Goal: Task Accomplishment & Management: Complete application form

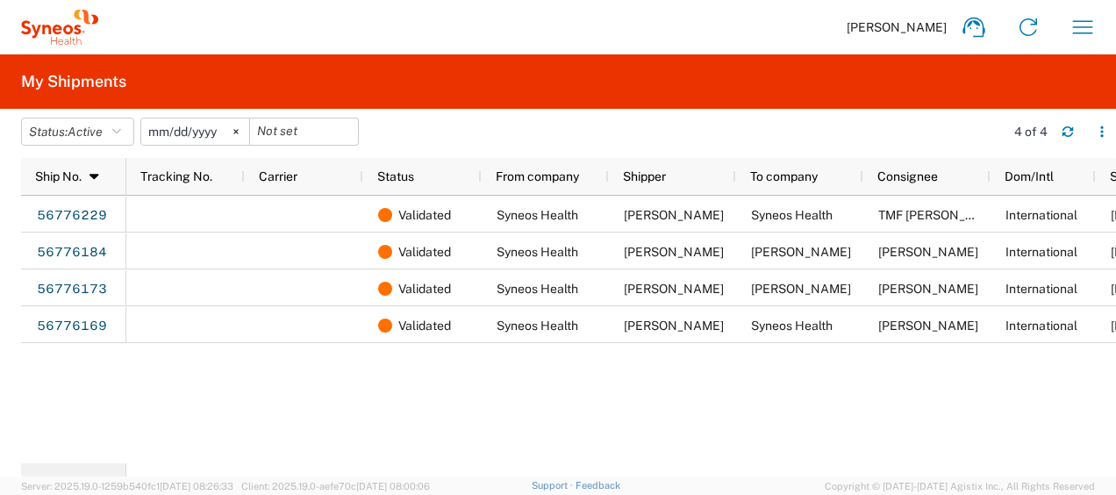
click at [58, 397] on div "56776229 56776184 56776173 56776169 Validated Syneos Health Wan [PERSON_NAME] S…" at bounding box center [568, 330] width 1095 height 268
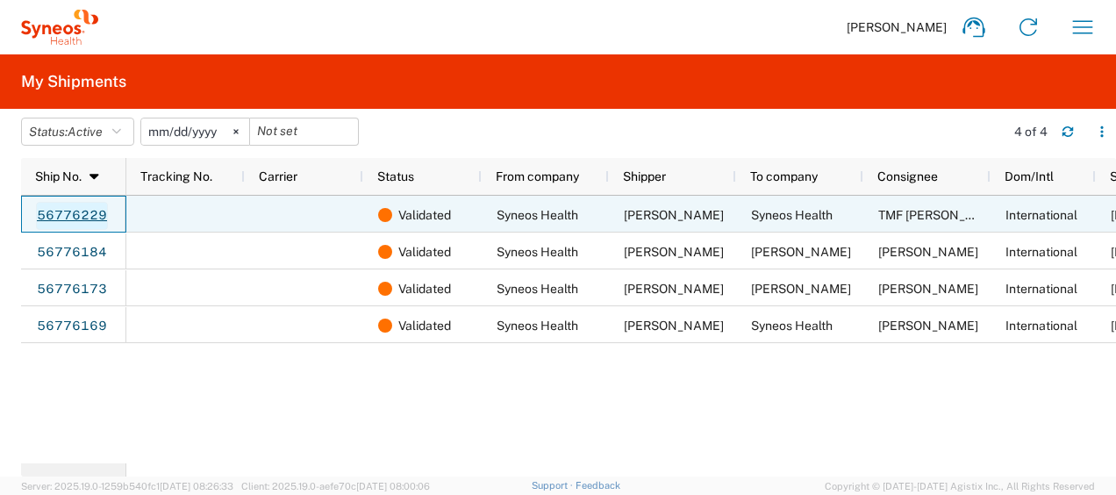
click at [75, 204] on link "56776229" at bounding box center [72, 216] width 72 height 28
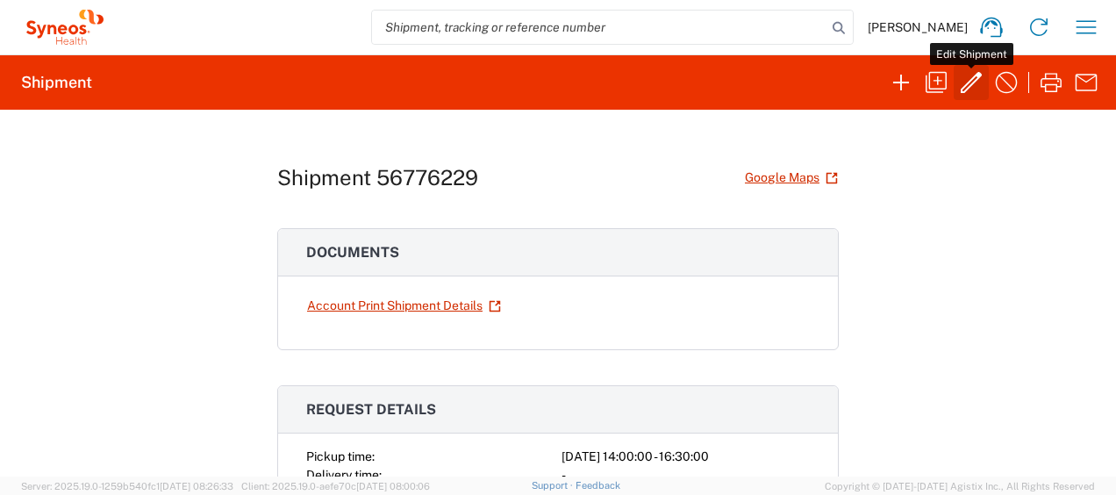
click at [963, 90] on icon "button" at bounding box center [971, 82] width 28 height 28
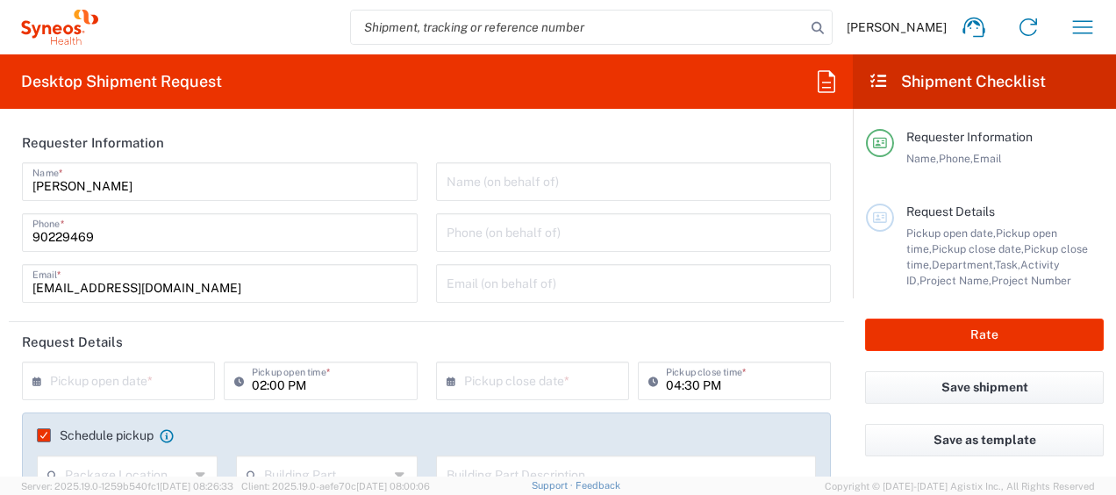
type input "Medium Box"
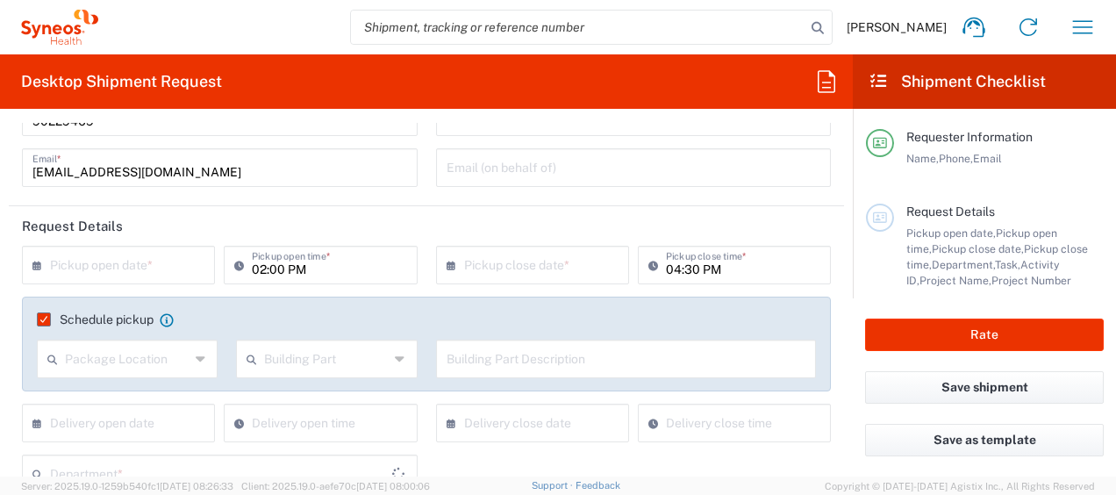
type input "3130"
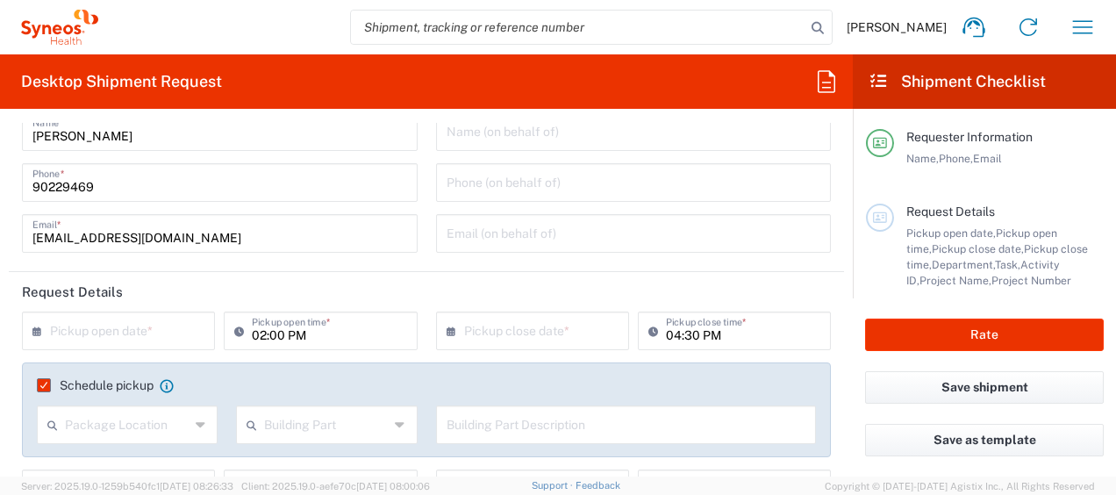
type input "3130 DEPARTMENTAL EXPENSE"
type input "Delivery Duty Paid"
type input "[GEOGRAPHIC_DATA]"
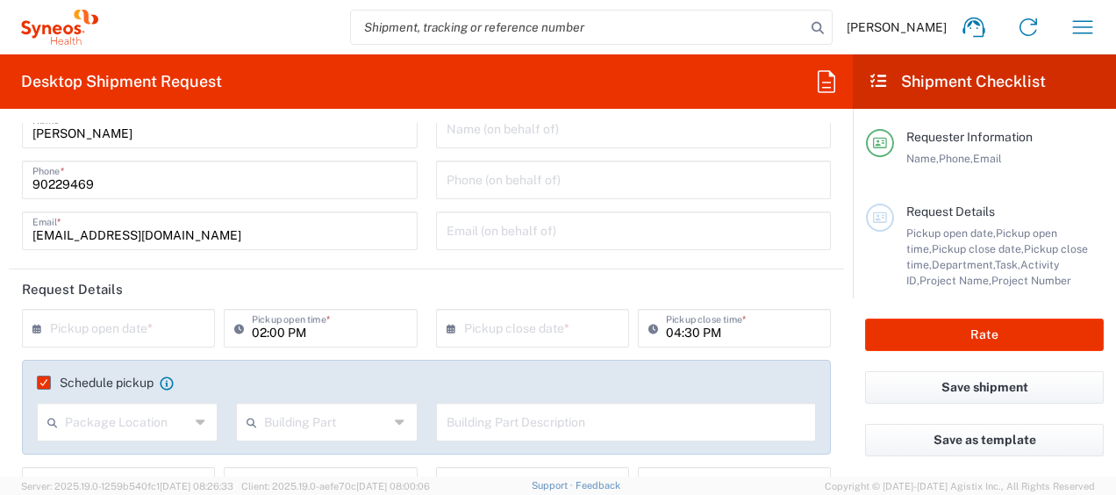
type input "3130 DEPARTMENTAL EXPENSE"
click at [130, 323] on input "text" at bounding box center [122, 327] width 145 height 31
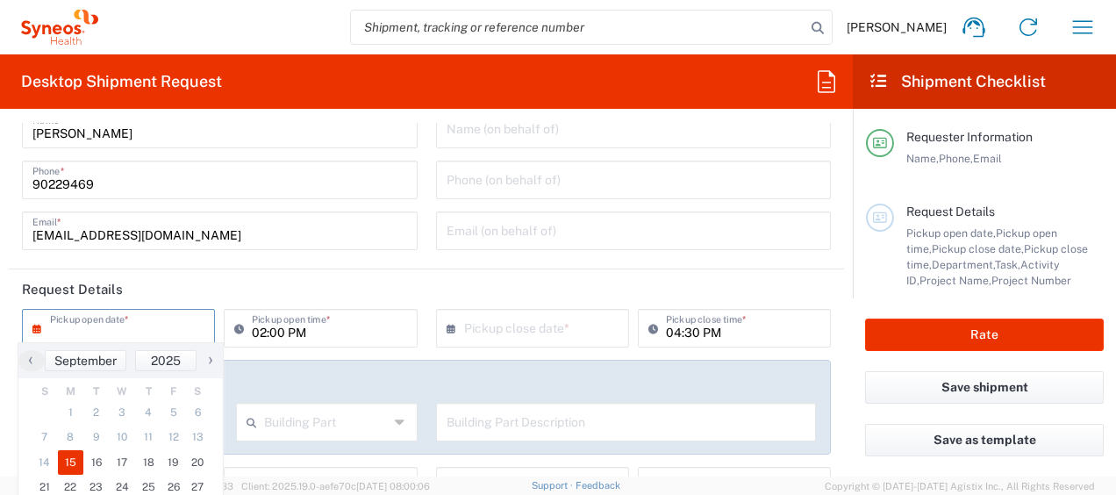
click at [70, 451] on span "15" at bounding box center [71, 462] width 26 height 25
type input "[DATE]"
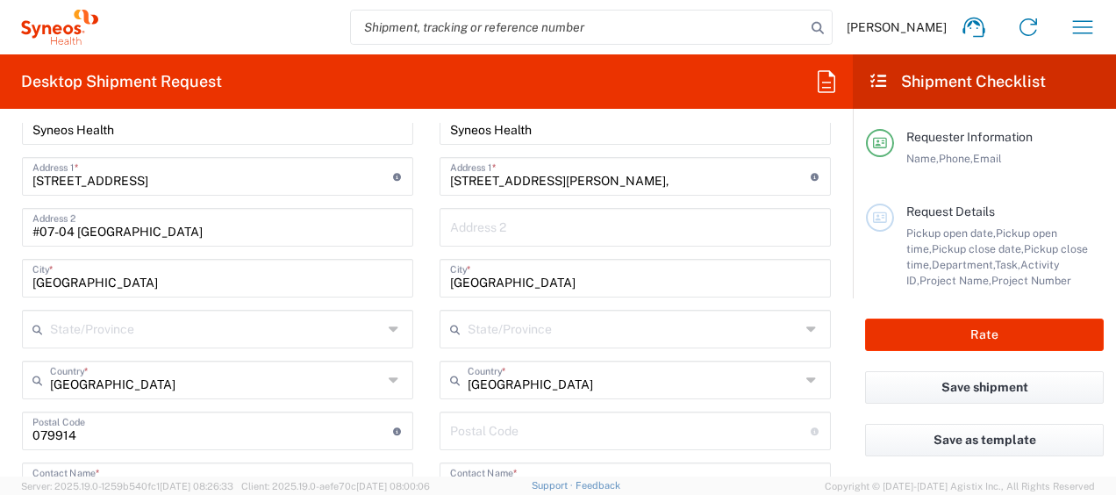
scroll to position [833, 0]
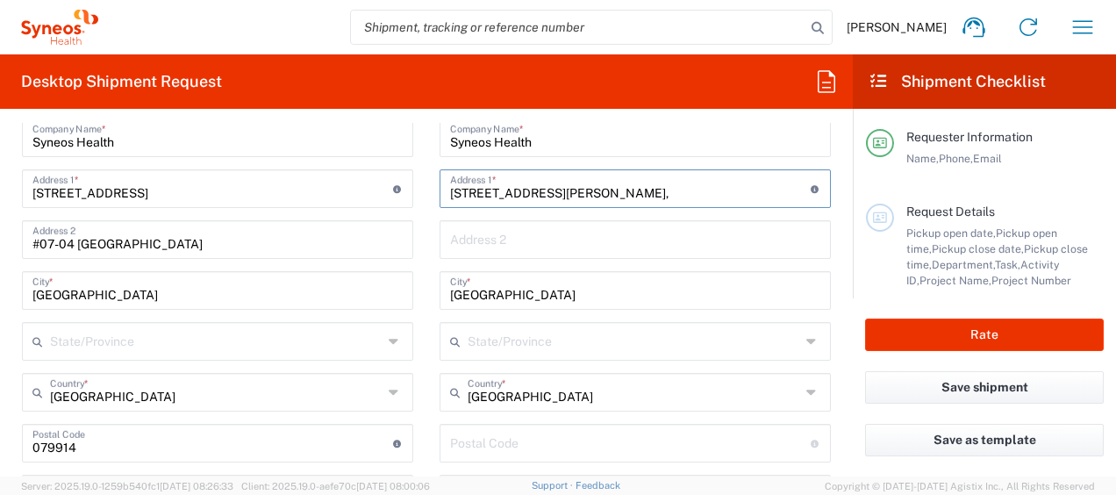
drag, startPoint x: 604, startPoint y: 190, endPoint x: 855, endPoint y: 184, distance: 251.0
click at [855, 184] on div "Desktop Shipment Request Requester Information [PERSON_NAME] Name * [PHONE_NUMB…" at bounding box center [558, 265] width 1116 height 422
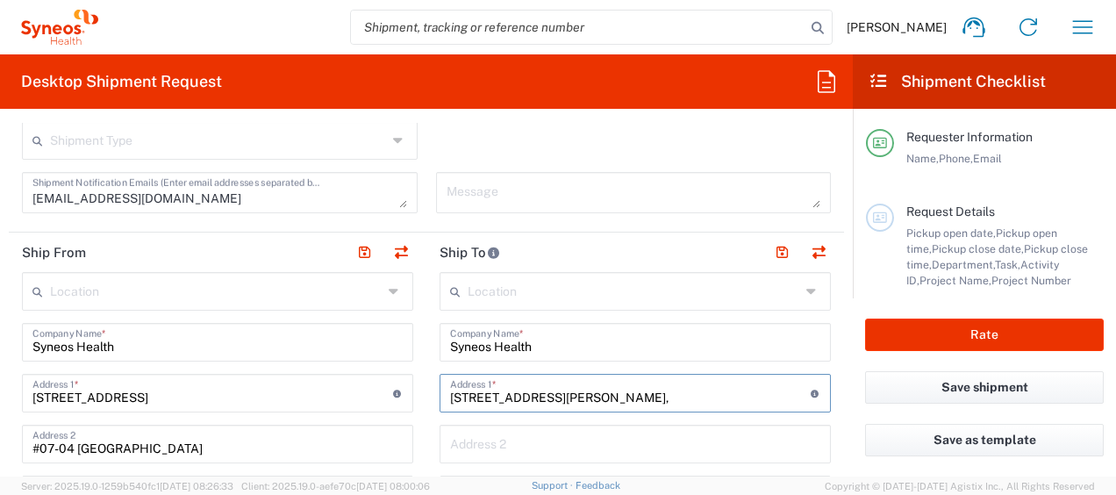
scroll to position [837, 0]
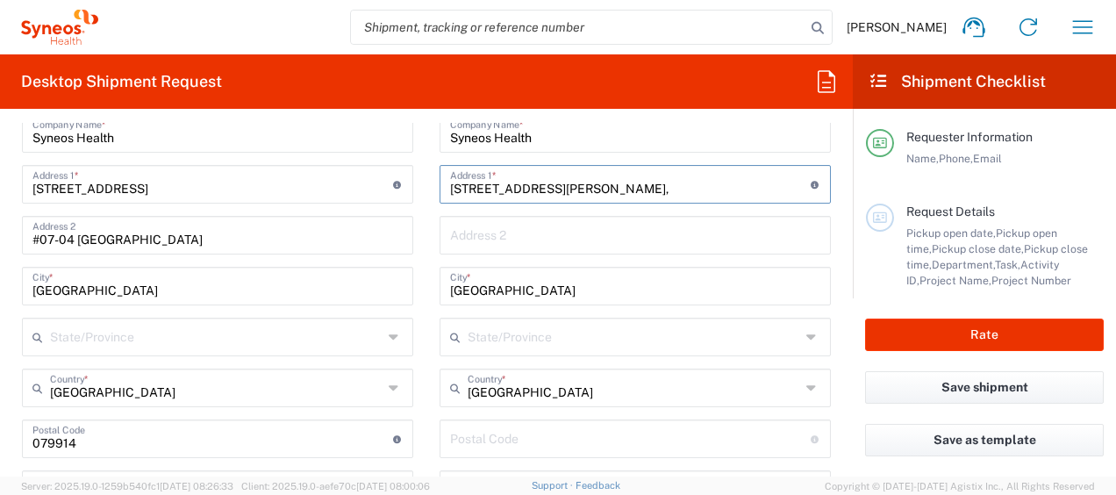
click at [562, 431] on input "undefined" at bounding box center [630, 437] width 361 height 31
paste input "100022"
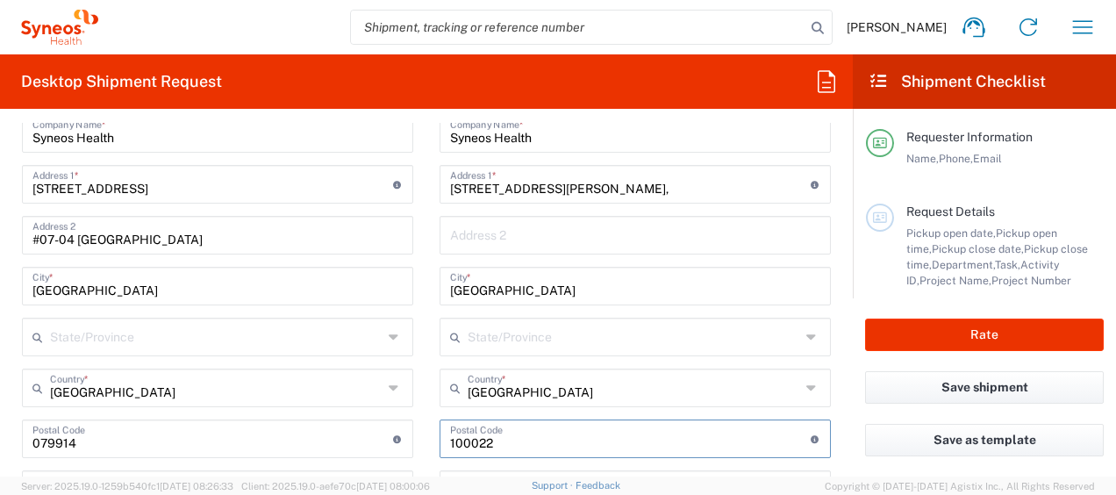
click at [562, 431] on input "undefined" at bounding box center [630, 437] width 361 height 31
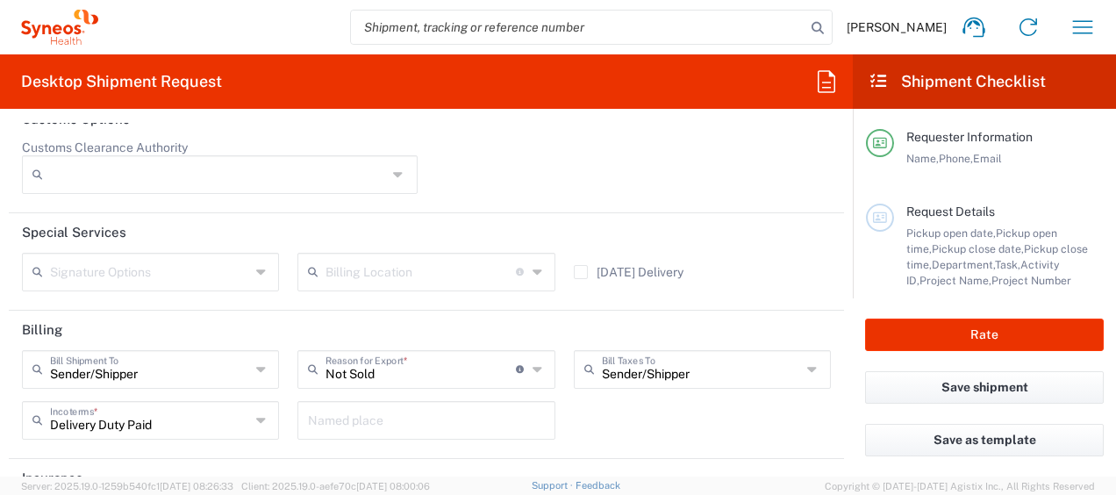
scroll to position [2619, 0]
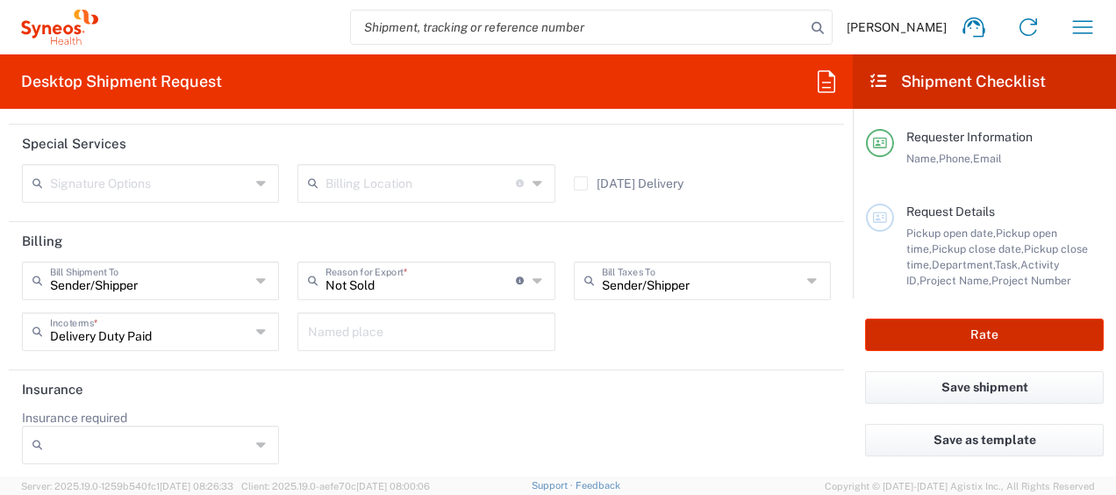
type input "100022"
click at [1000, 344] on button "Rate" at bounding box center [984, 335] width 239 height 32
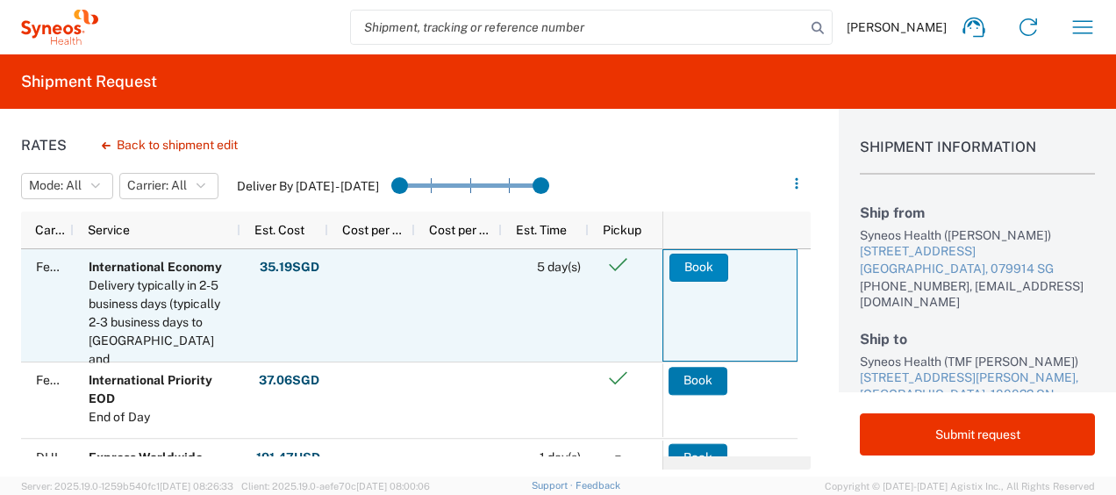
click at [700, 258] on button "Book" at bounding box center [699, 268] width 59 height 28
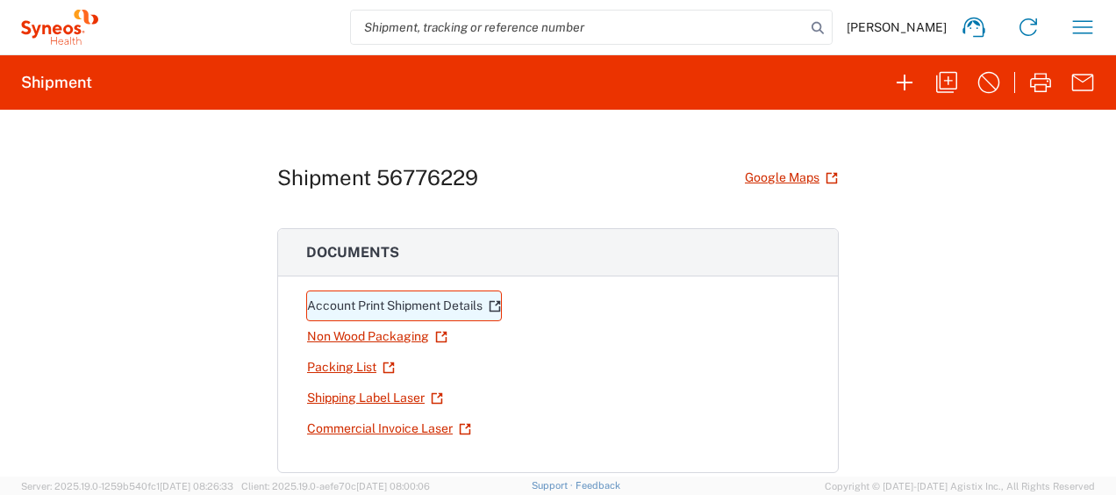
click at [417, 309] on link "Account Print Shipment Details" at bounding box center [404, 305] width 196 height 31
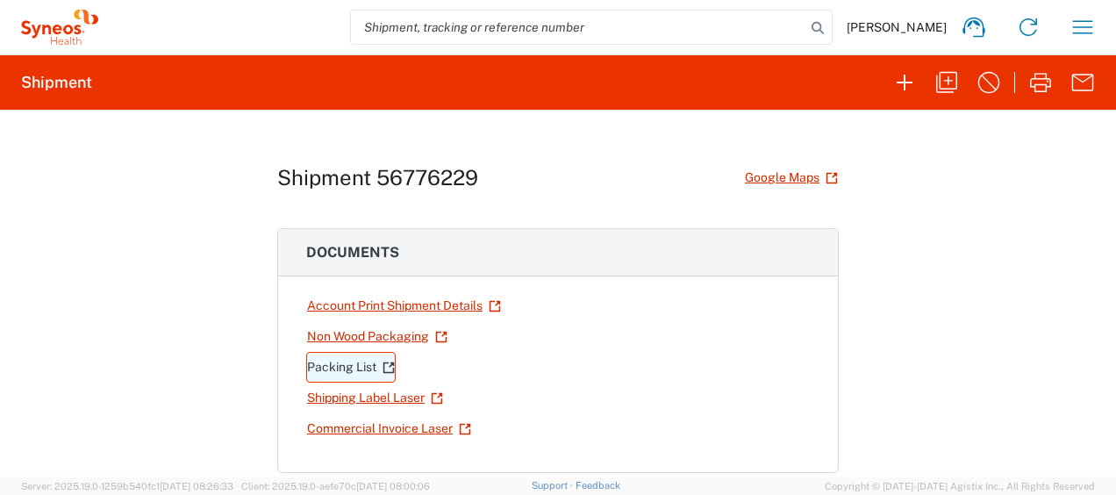
click at [370, 358] on link "Packing List" at bounding box center [351, 367] width 90 height 31
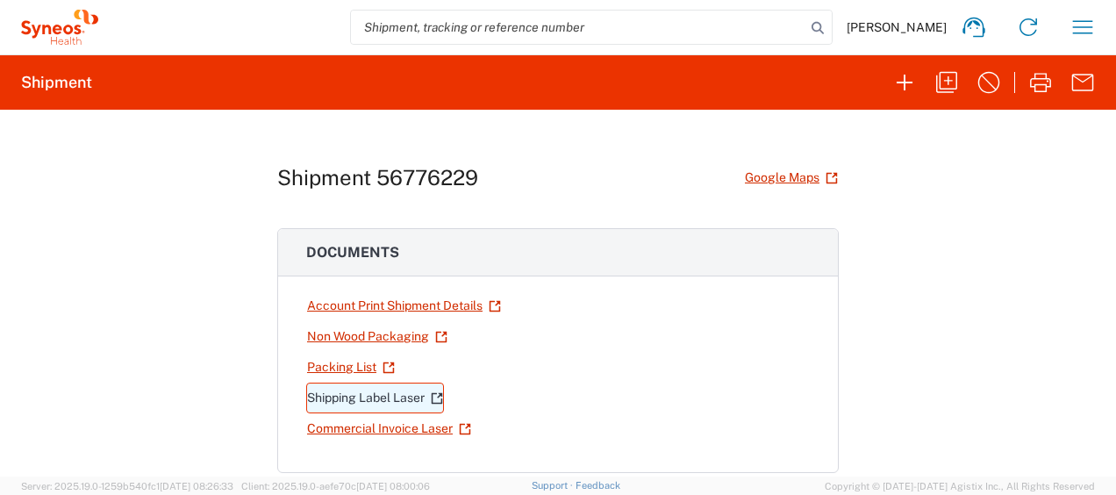
drag, startPoint x: 354, startPoint y: 391, endPoint x: 326, endPoint y: 398, distance: 28.9
click at [326, 398] on link "Shipping Label Laser" at bounding box center [375, 398] width 138 height 31
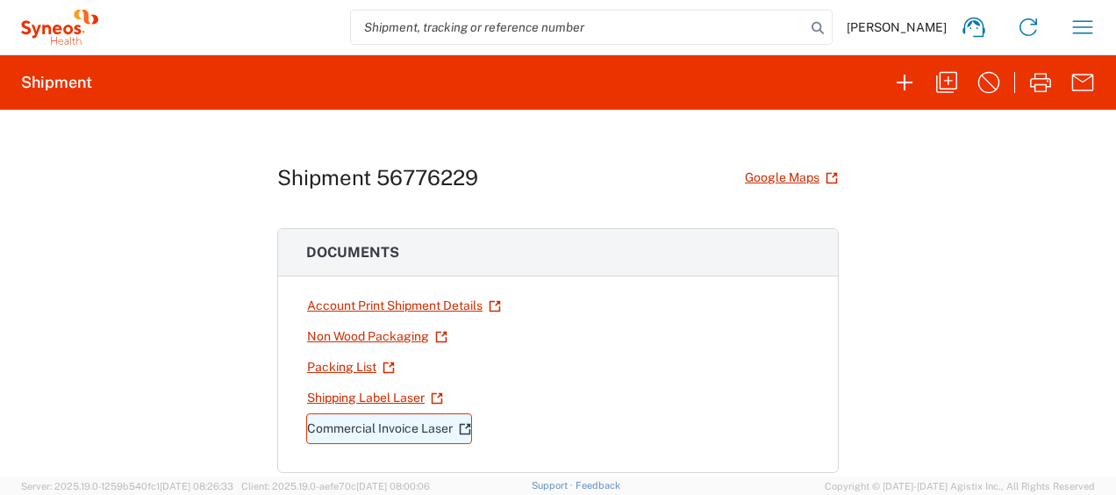
click at [387, 428] on link "Commercial Invoice Laser" at bounding box center [389, 428] width 166 height 31
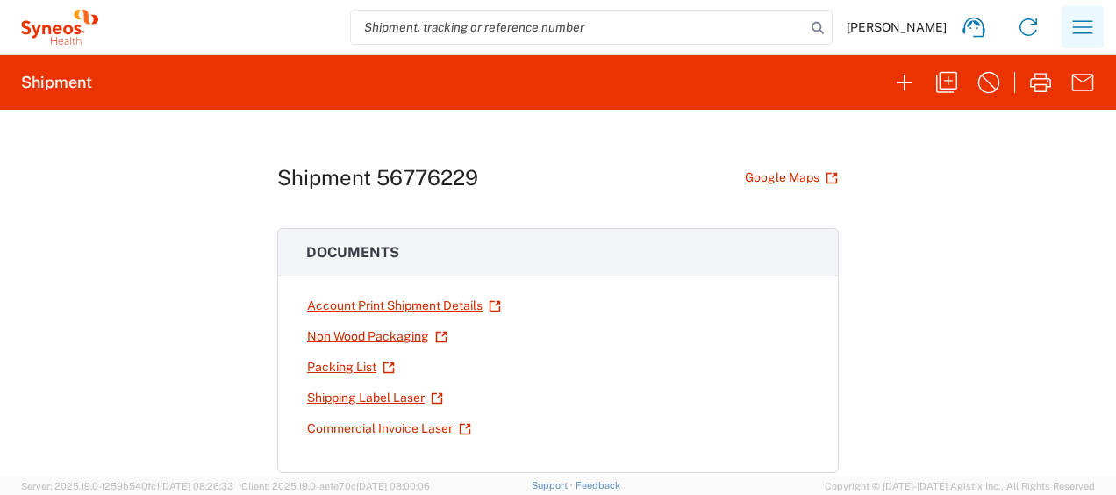
click at [1078, 36] on icon "button" at bounding box center [1083, 27] width 28 height 28
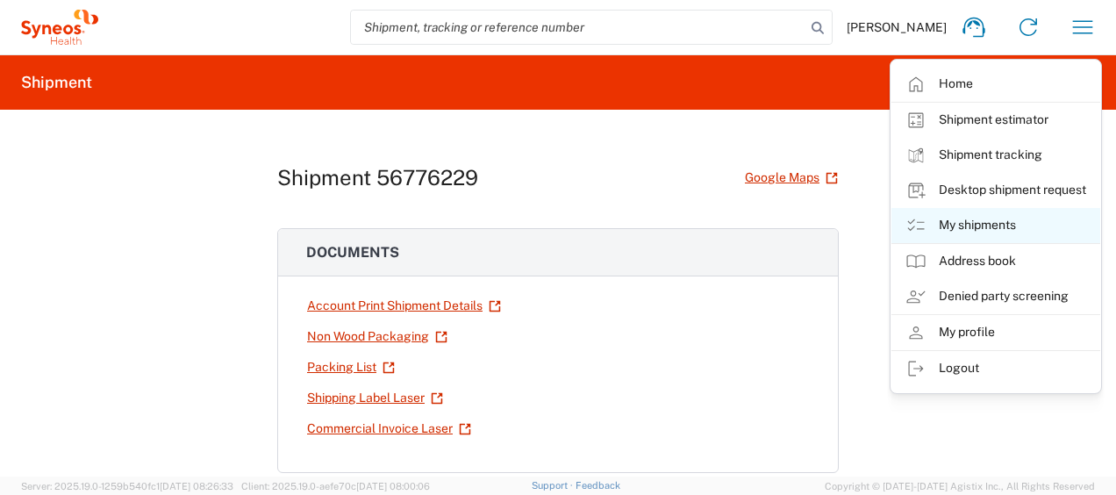
click at [995, 231] on link "My shipments" at bounding box center [996, 225] width 209 height 35
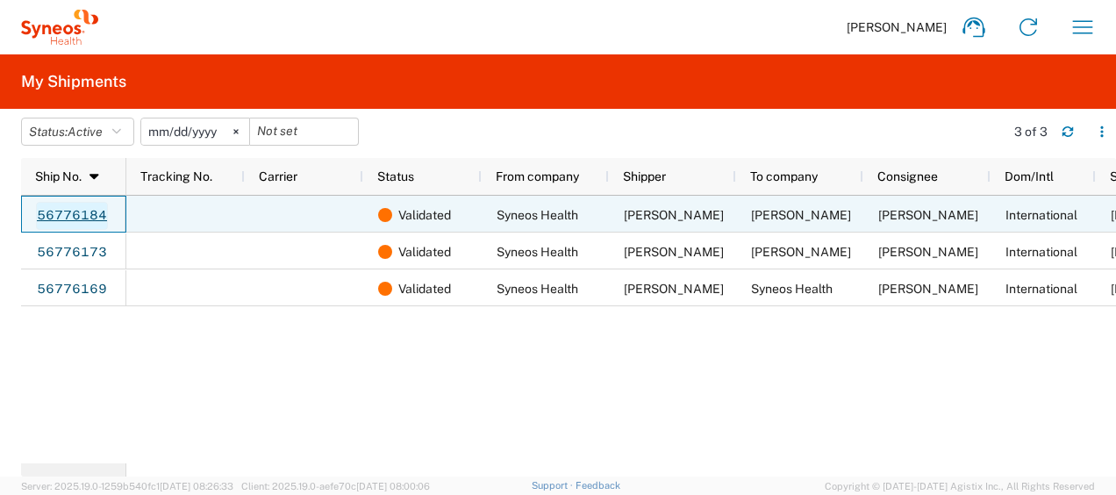
click at [62, 220] on link "56776184" at bounding box center [72, 216] width 72 height 28
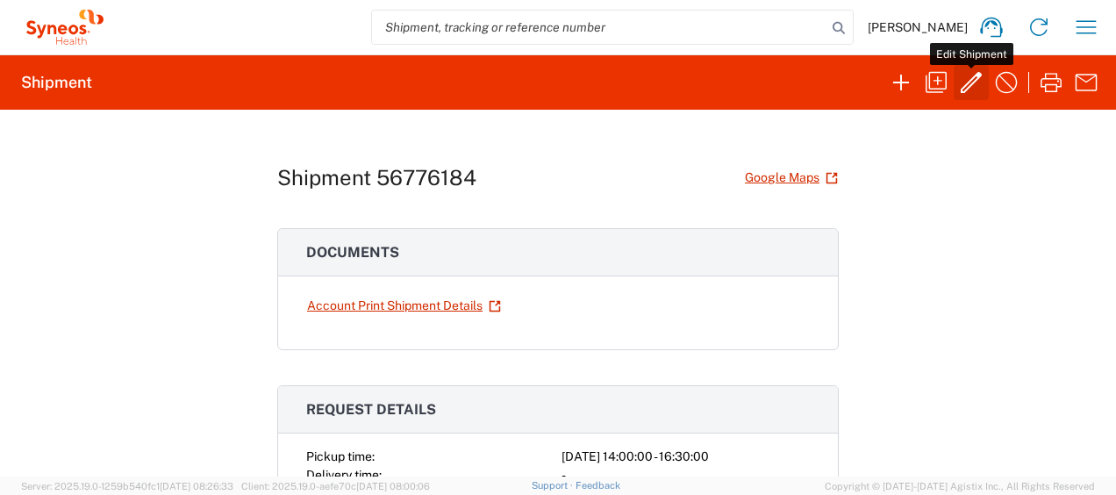
click at [973, 79] on icon "button" at bounding box center [971, 82] width 28 height 28
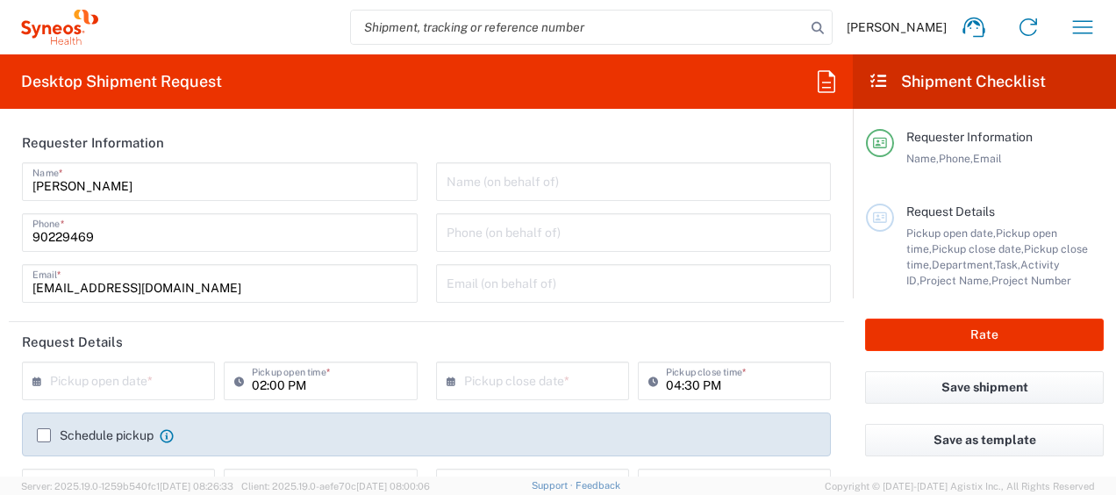
type input "Medium Box"
type input "3130 DEPARTMENTAL EXPENSE"
type input "3130"
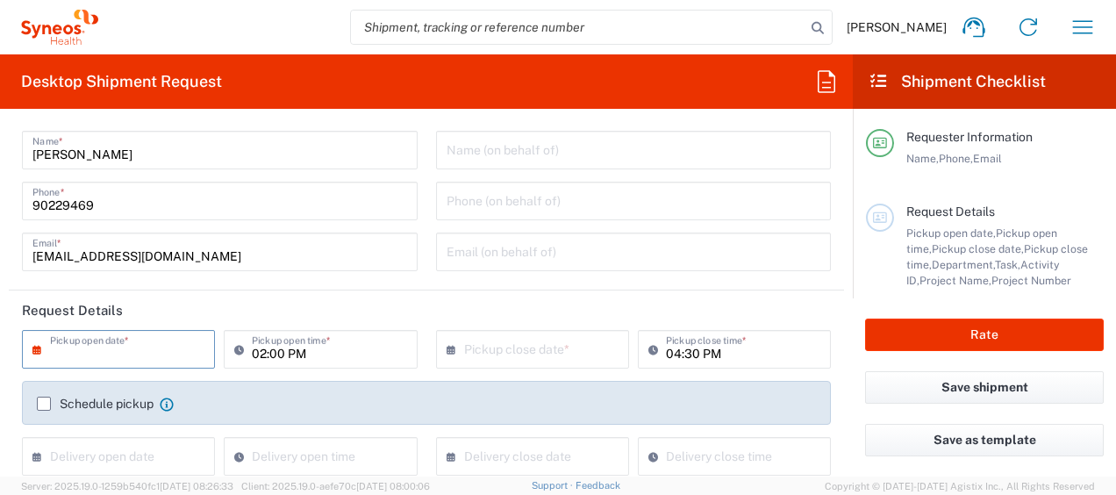
click at [130, 337] on input "text" at bounding box center [122, 348] width 145 height 31
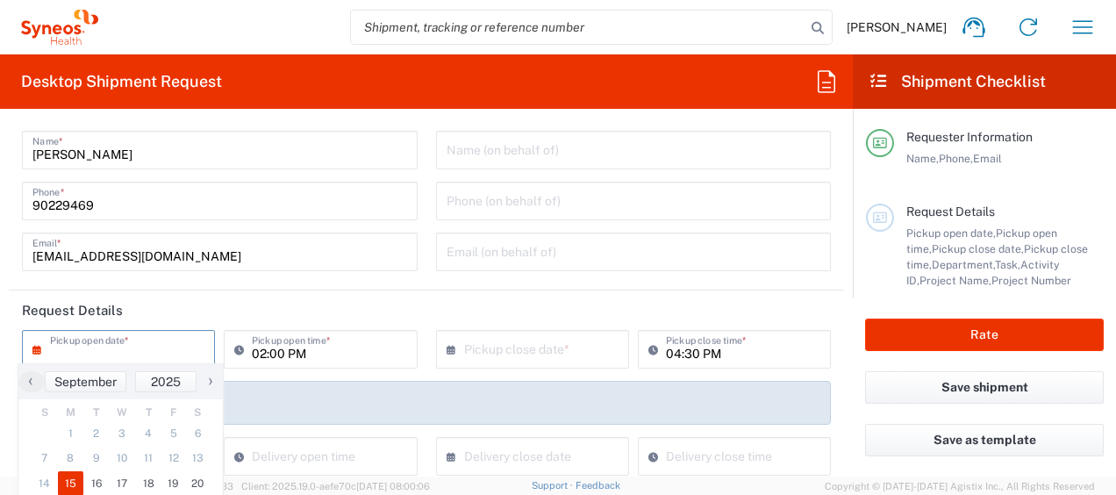
click at [73, 480] on span "15" at bounding box center [71, 483] width 26 height 25
type input "[DATE]"
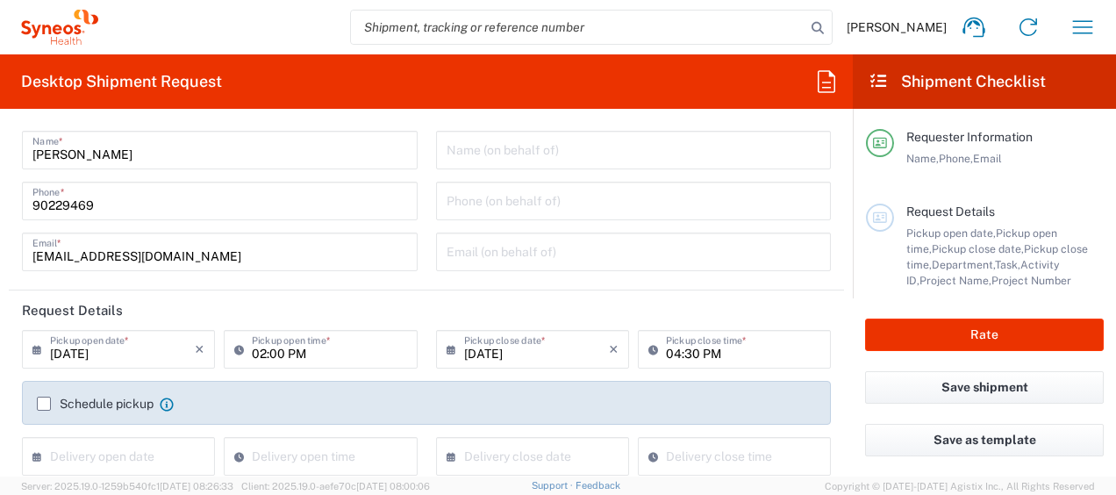
click at [44, 406] on label "Schedule pickup" at bounding box center [95, 404] width 117 height 14
click at [44, 404] on input "Schedule pickup" at bounding box center [44, 404] width 0 height 0
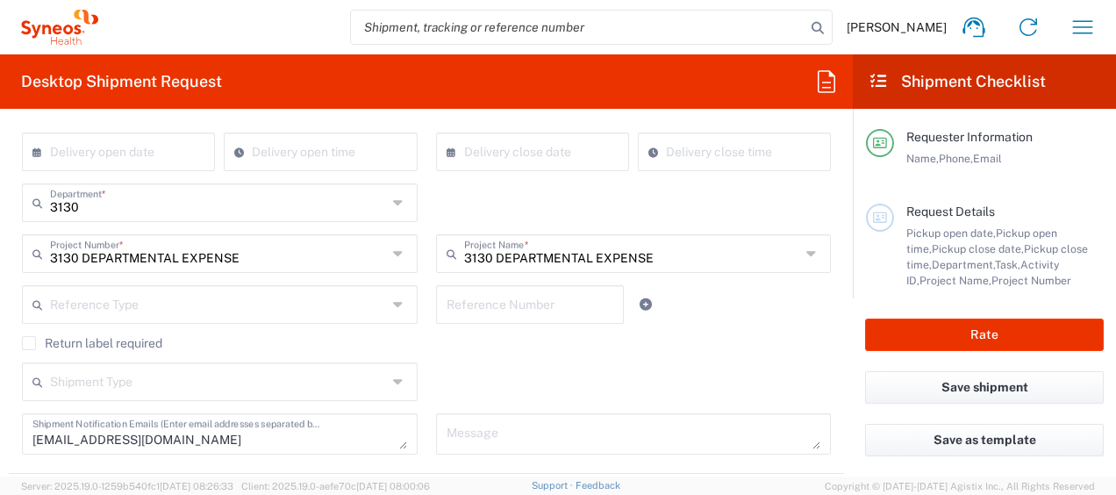
scroll to position [419, 0]
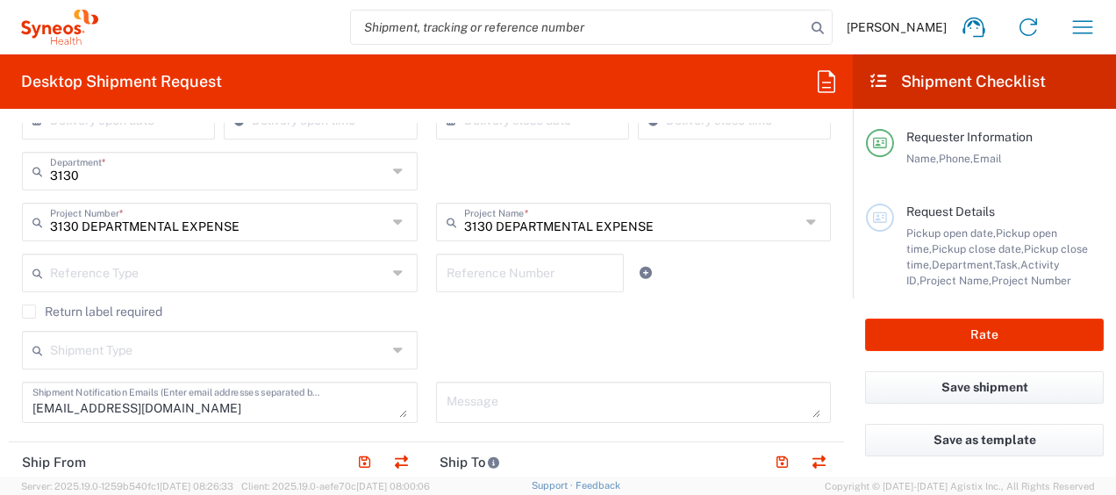
click at [110, 72] on h2 "Desktop Shipment Request" at bounding box center [121, 81] width 201 height 21
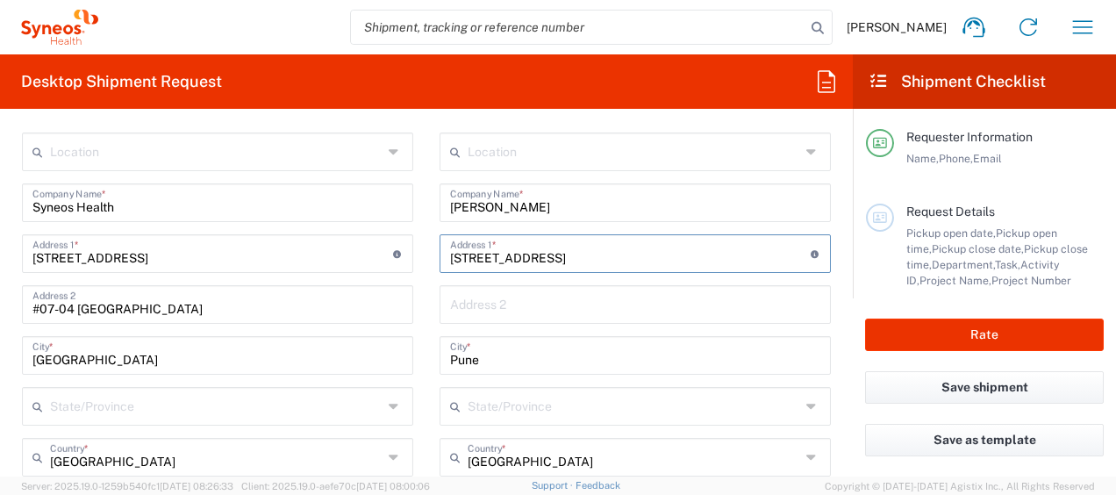
scroll to position [0, 7]
drag, startPoint x: 619, startPoint y: 256, endPoint x: 900, endPoint y: 251, distance: 281.7
click at [900, 251] on div "Desktop Shipment Request Requester Information [PERSON_NAME] Name * [PHONE_NUMB…" at bounding box center [558, 265] width 1116 height 422
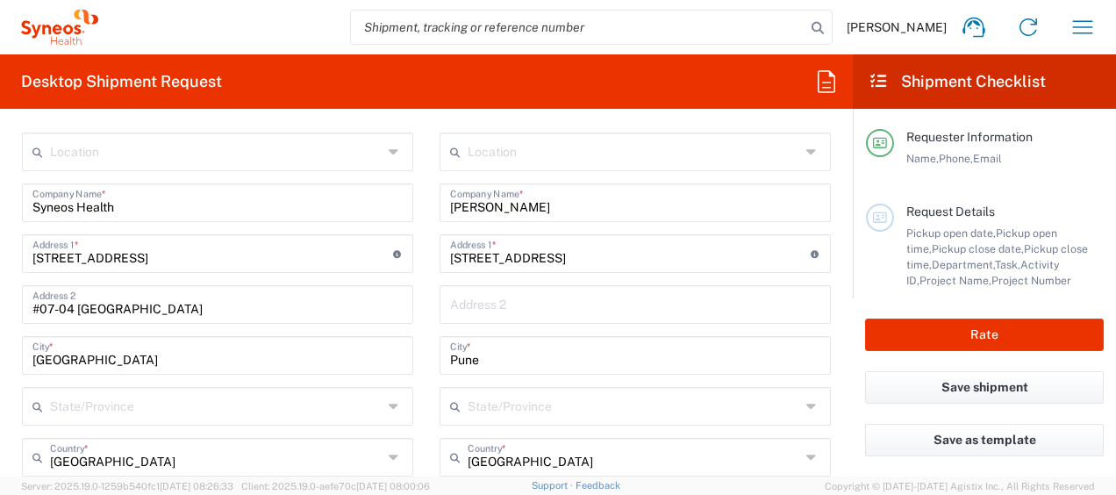
scroll to position [0, 0]
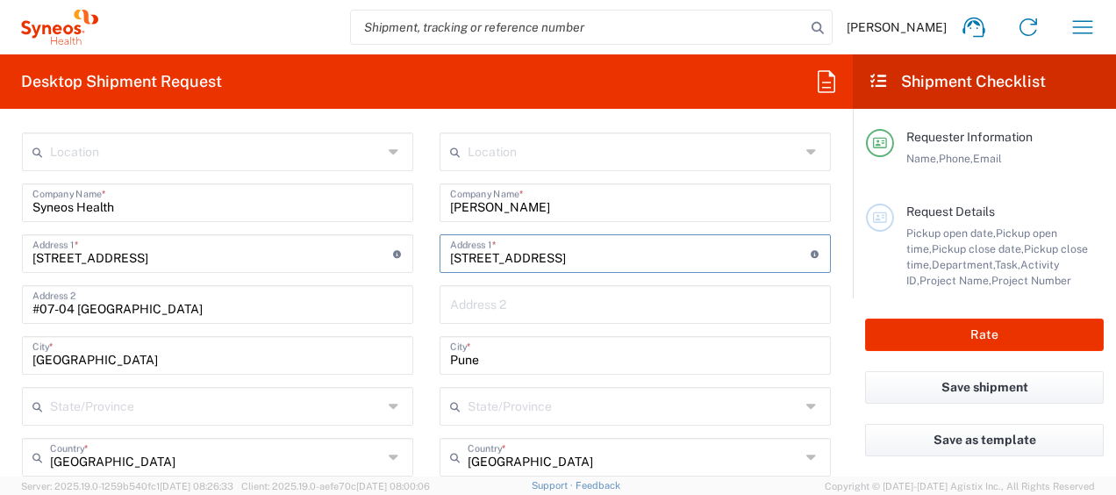
click at [656, 297] on input "text" at bounding box center [635, 303] width 370 height 31
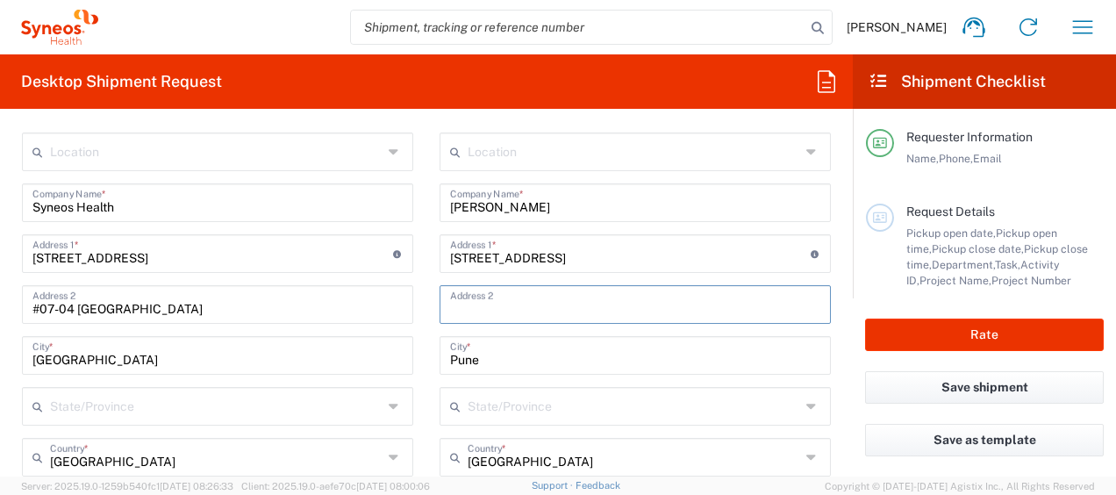
paste input "Name: [PERSON_NAME] Address: [STREET_ADDRESS]."
drag, startPoint x: 642, startPoint y: 310, endPoint x: 395, endPoint y: 288, distance: 248.4
click at [548, 309] on input "[GEOGRAPHIC_DATA] 411014, [GEOGRAPHIC_DATA]." at bounding box center [635, 303] width 370 height 31
drag, startPoint x: 519, startPoint y: 307, endPoint x: 555, endPoint y: 311, distance: 35.3
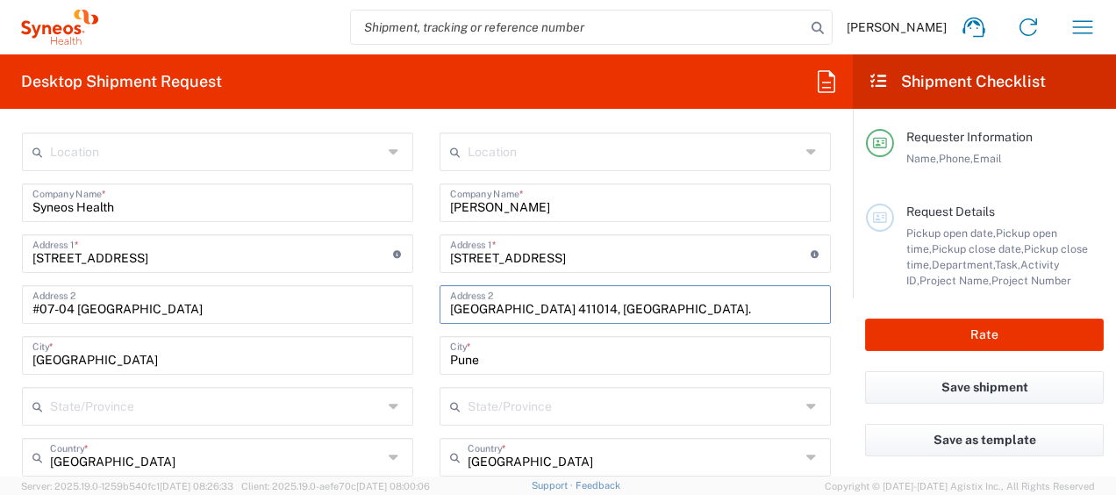
click at [555, 311] on input "[GEOGRAPHIC_DATA] 411014, [GEOGRAPHIC_DATA]." at bounding box center [635, 303] width 370 height 31
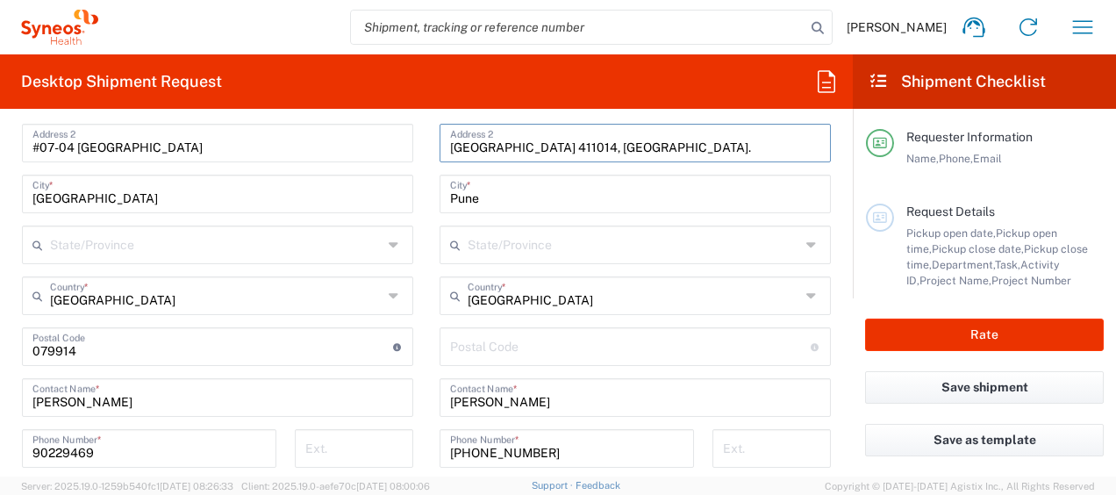
type input "[GEOGRAPHIC_DATA] 411014, [GEOGRAPHIC_DATA]."
click at [532, 349] on input "undefined" at bounding box center [630, 345] width 361 height 31
paste input "411014"
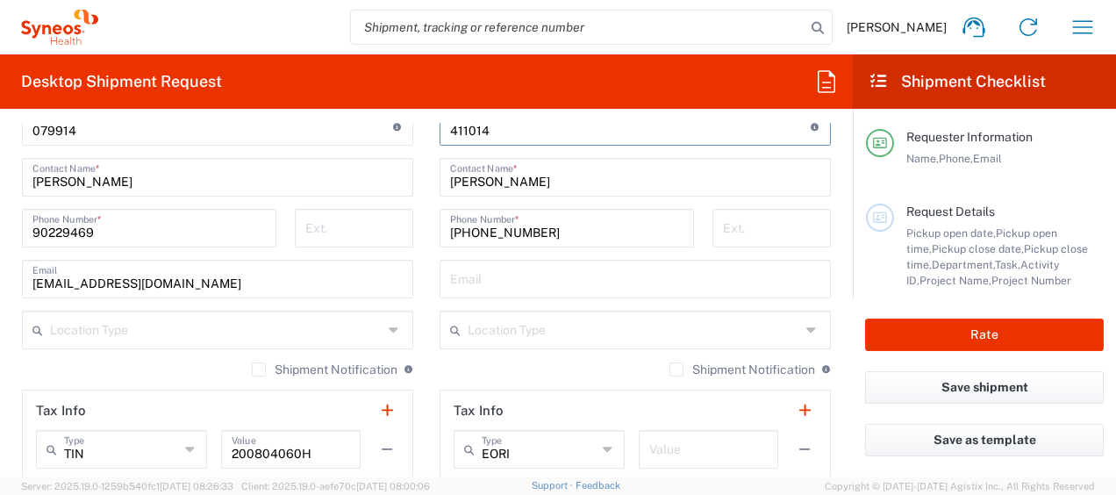
scroll to position [1150, 0]
type input "411014"
click at [960, 338] on button "Rate" at bounding box center [984, 335] width 239 height 32
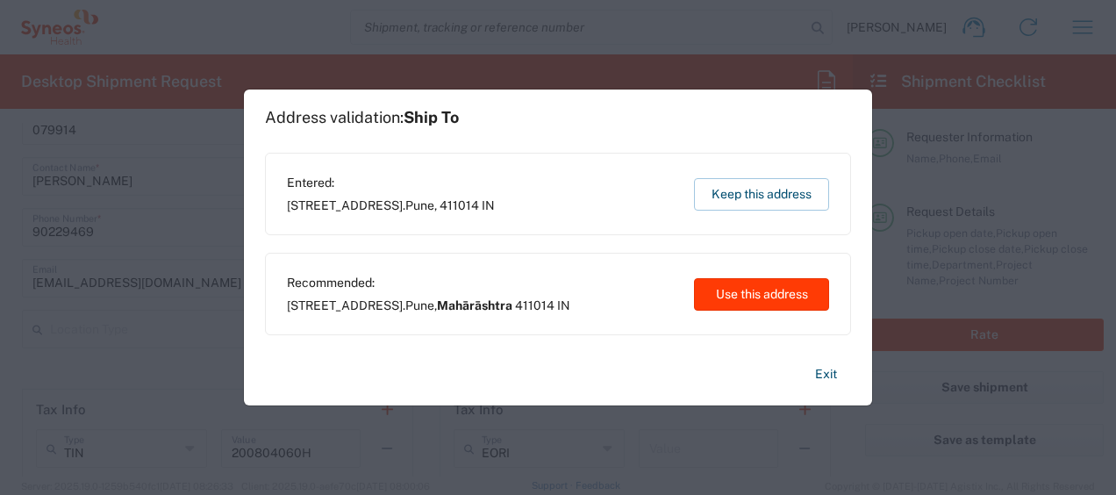
click at [754, 293] on button "Use this address" at bounding box center [761, 294] width 135 height 32
type input "Mahārāshtra"
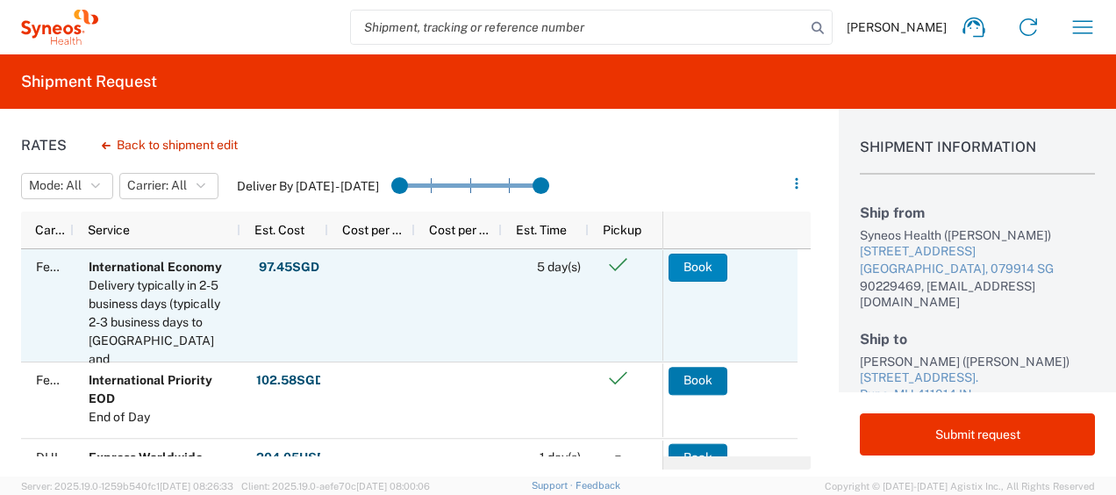
click at [696, 267] on button "Book" at bounding box center [698, 268] width 59 height 28
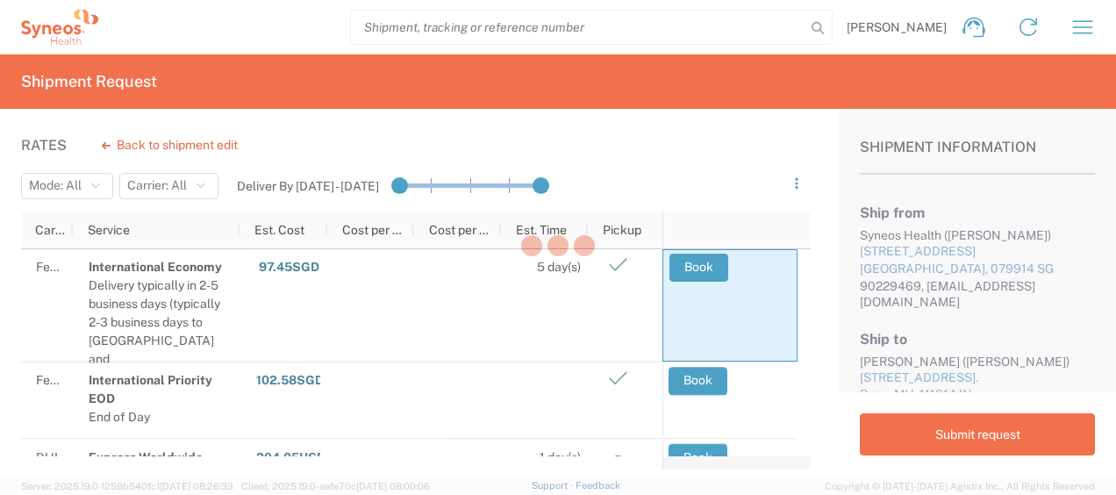
click at [824, 427] on div at bounding box center [558, 247] width 1116 height 495
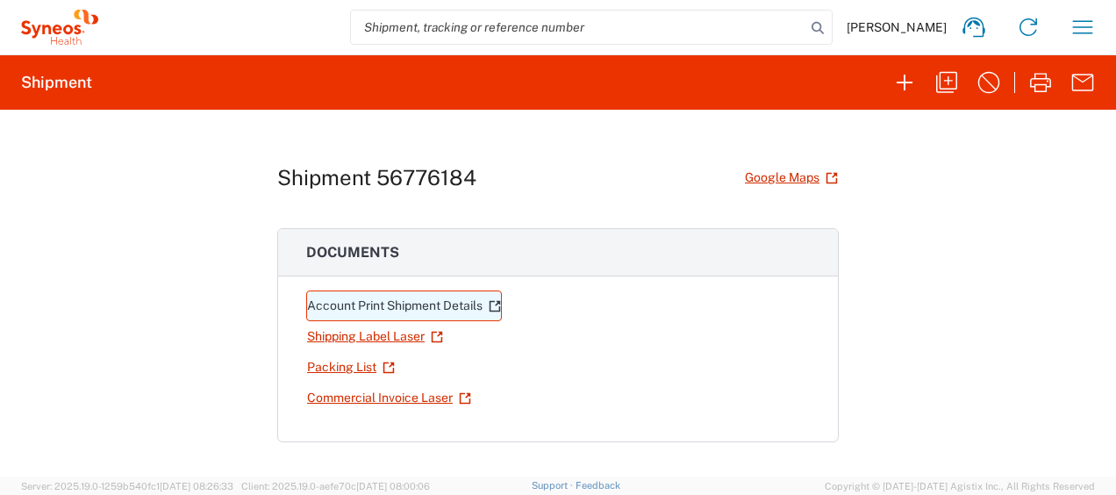
click at [419, 298] on link "Account Print Shipment Details" at bounding box center [404, 305] width 196 height 31
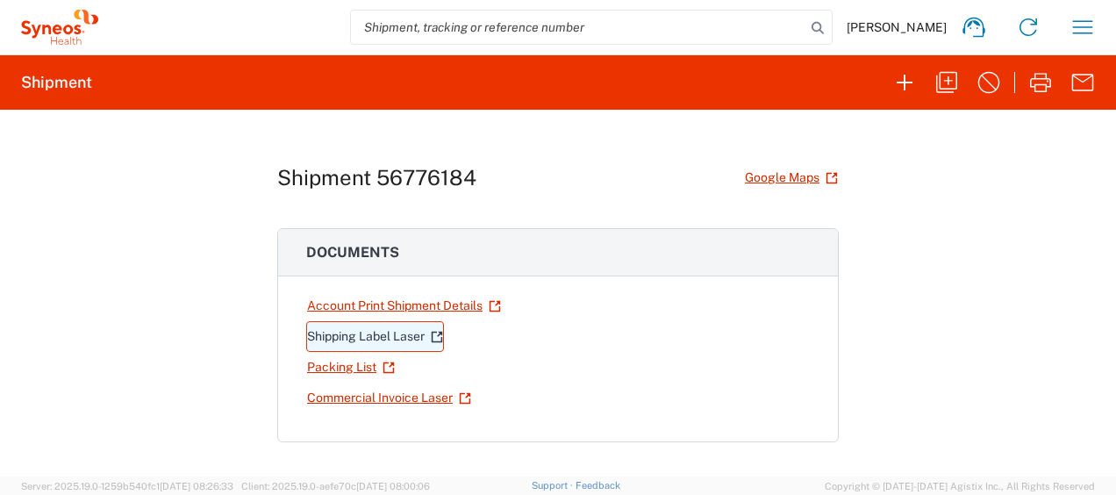
click at [403, 335] on link "Shipping Label Laser" at bounding box center [375, 336] width 138 height 31
click at [348, 368] on link "Packing List" at bounding box center [351, 367] width 90 height 31
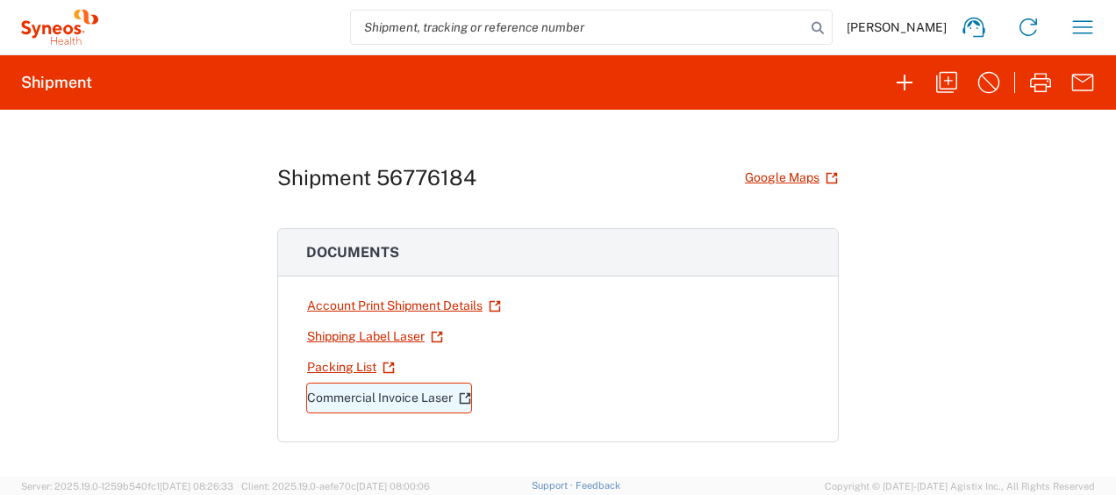
click at [351, 383] on link "Commercial Invoice Laser" at bounding box center [389, 398] width 166 height 31
click at [1106, 35] on div "[PERSON_NAME] Home Shipment estimator Shipment tracking Desktop shipment reques…" at bounding box center [604, 27] width 1012 height 42
click at [1081, 25] on icon "button" at bounding box center [1083, 27] width 28 height 28
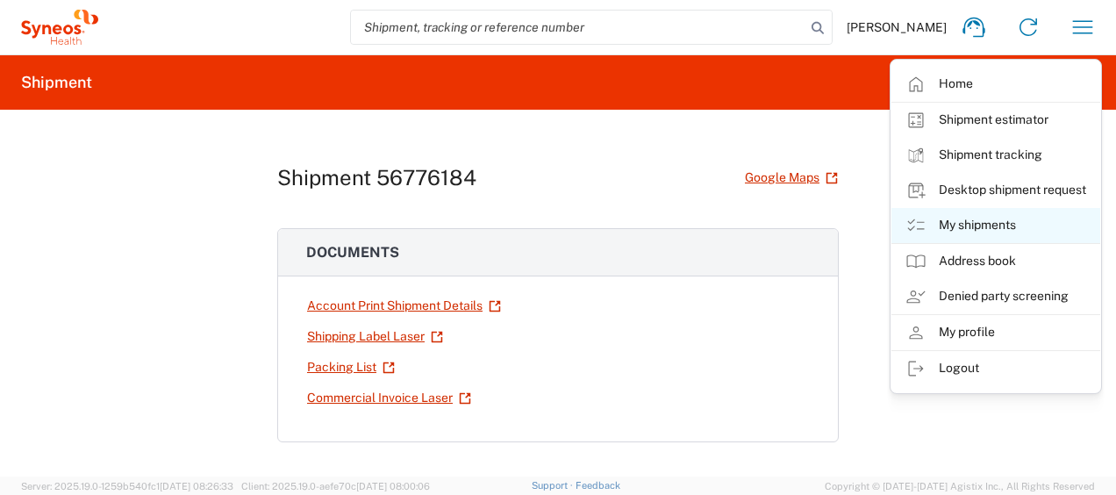
click at [1009, 216] on link "My shipments" at bounding box center [996, 225] width 209 height 35
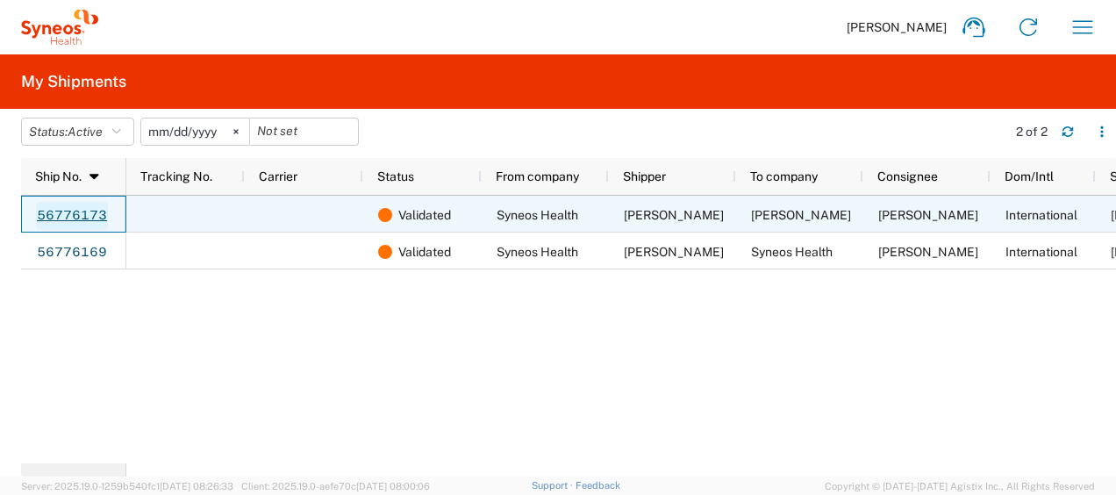
click at [86, 212] on link "56776173" at bounding box center [72, 216] width 72 height 28
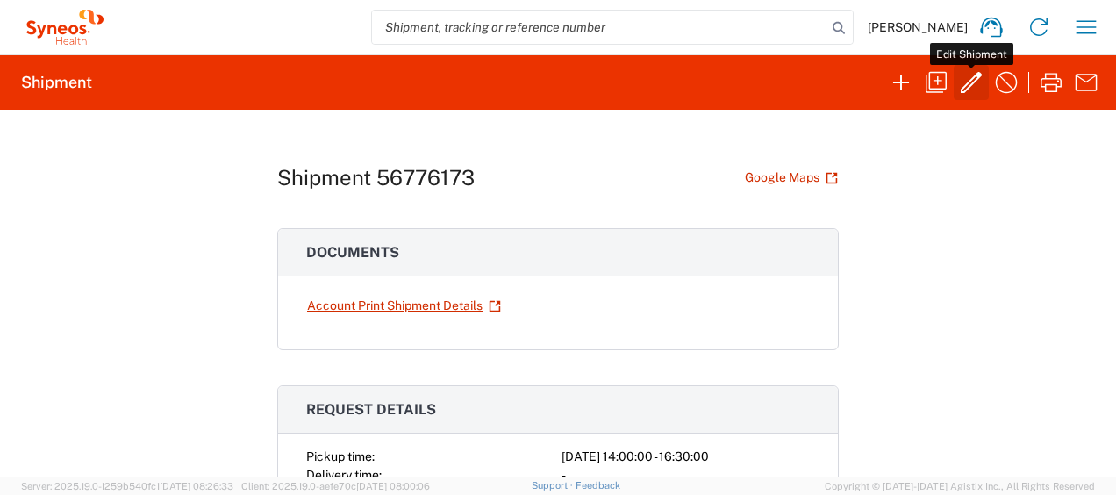
click at [974, 70] on icon "button" at bounding box center [971, 82] width 28 height 28
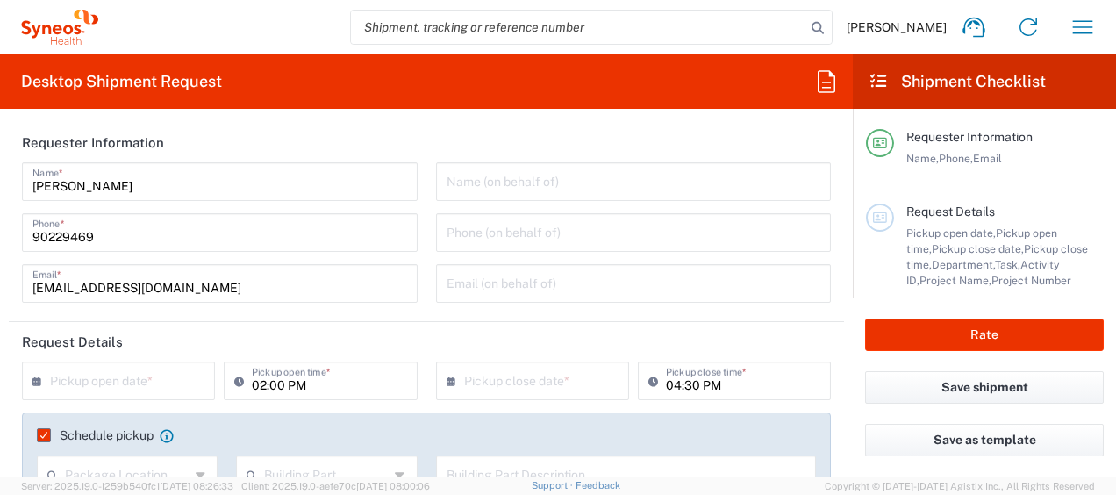
type input "Medium Box"
type input "3130 DEPARTMENTAL EXPENSE"
type input "3130"
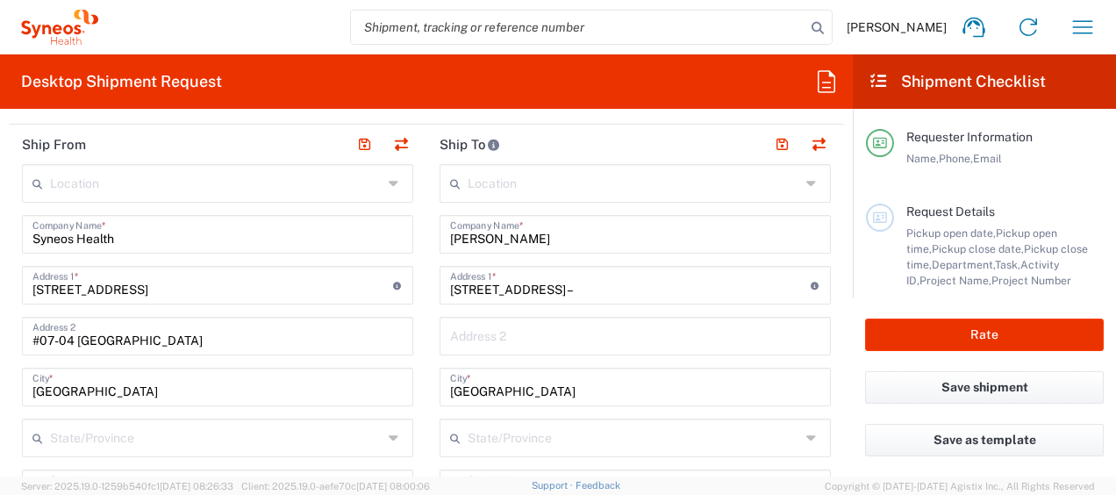
scroll to position [774, 0]
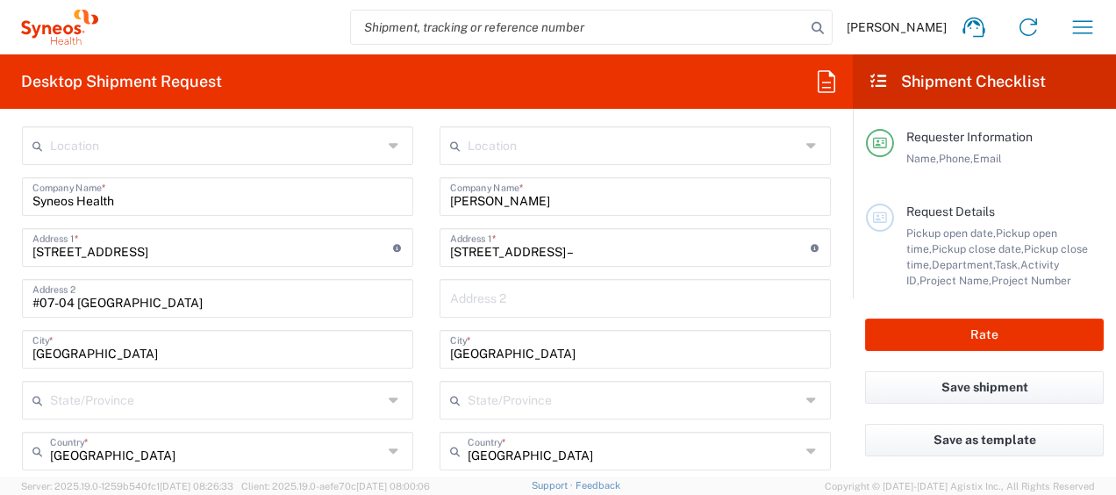
click at [660, 306] on input "text" at bounding box center [635, 297] width 370 height 31
paste input "Pin – 421201, [GEOGRAPHIC_DATA], [GEOGRAPHIC_DATA], [GEOGRAPHIC_DATA]"
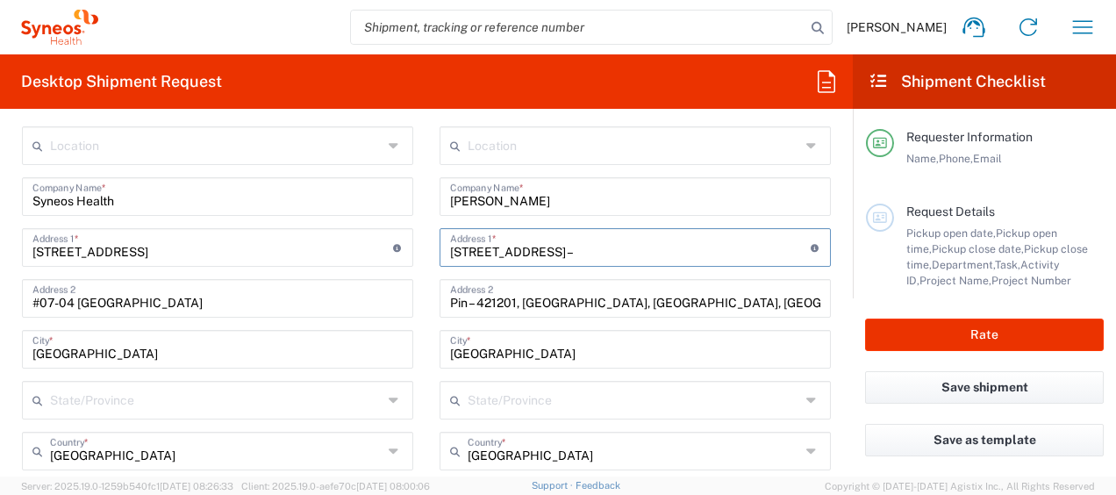
drag, startPoint x: 770, startPoint y: 240, endPoint x: 865, endPoint y: 249, distance: 95.2
click at [865, 249] on div "Desktop Shipment Request Requester Information [PERSON_NAME] Name * [PHONE_NUMB…" at bounding box center [558, 265] width 1116 height 422
click at [495, 319] on div "Location [PERSON_NAME] LLC-[GEOGRAPHIC_DATA] [GEOGRAPHIC_DATA] [GEOGRAPHIC_DATA…" at bounding box center [635, 494] width 391 height 737
drag, startPoint x: 470, startPoint y: 302, endPoint x: 370, endPoint y: 281, distance: 102.2
click at [370, 281] on div "Ship From Location [PERSON_NAME] LLC-[GEOGRAPHIC_DATA] [GEOGRAPHIC_DATA] [GEOGR…" at bounding box center [426, 504] width 835 height 834
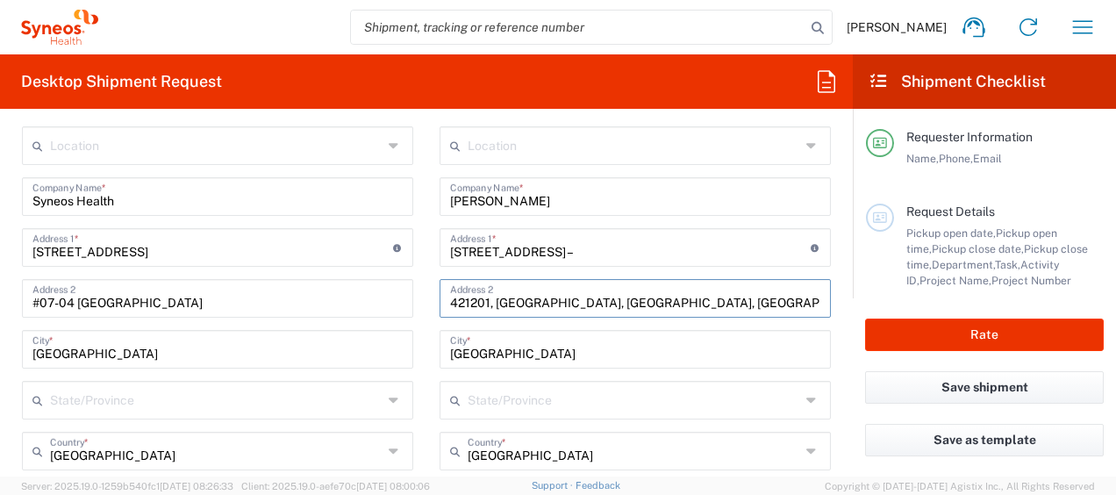
drag, startPoint x: 483, startPoint y: 302, endPoint x: 419, endPoint y: 302, distance: 63.2
click at [426, 302] on main "Location [PERSON_NAME] LLC-[GEOGRAPHIC_DATA] [GEOGRAPHIC_DATA] [GEOGRAPHIC_DATA…" at bounding box center [635, 494] width 418 height 737
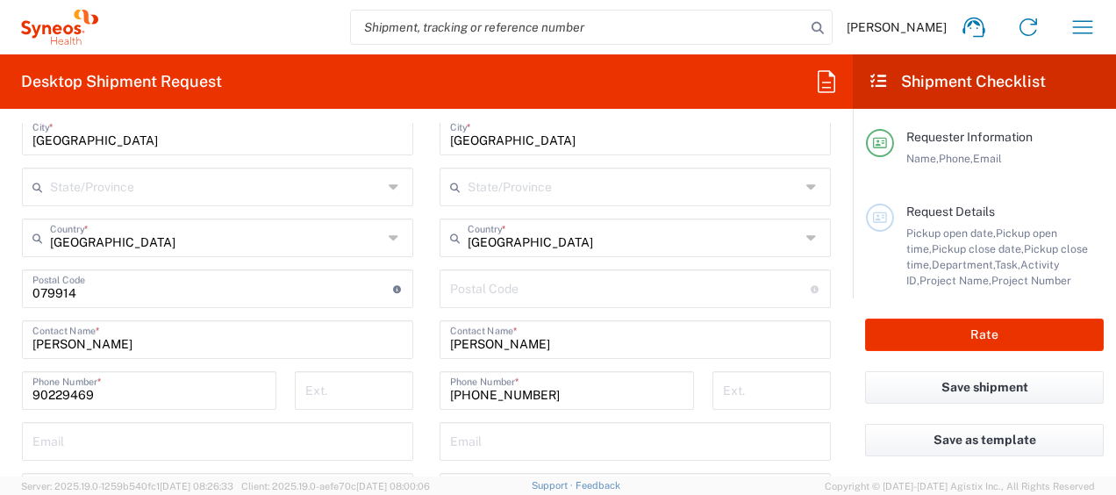
scroll to position [988, 0]
type input "421201, [GEOGRAPHIC_DATA], [GEOGRAPHIC_DATA], [GEOGRAPHIC_DATA]"
click at [565, 279] on input "undefined" at bounding box center [630, 286] width 361 height 31
paste input "421201"
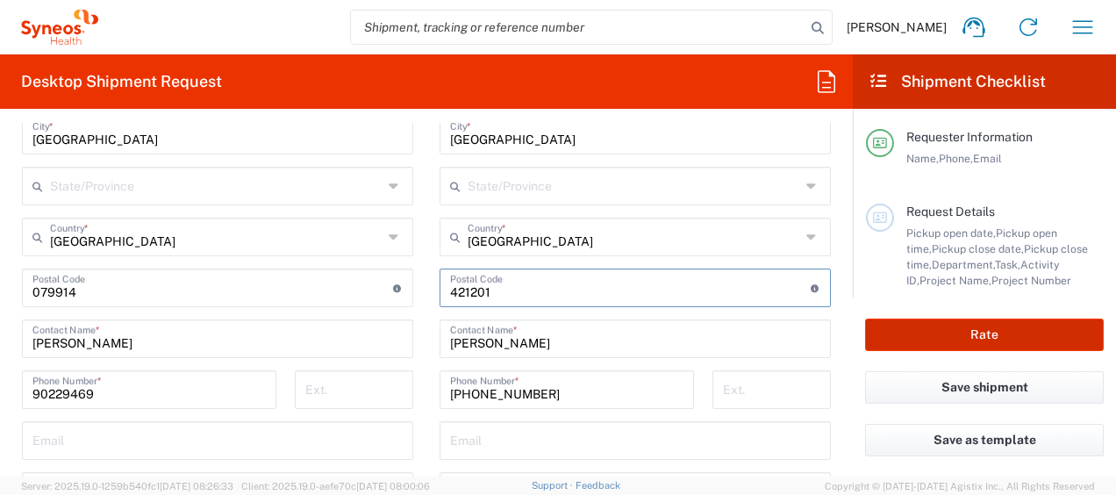
type input "421201"
click at [887, 330] on button "Rate" at bounding box center [984, 335] width 239 height 32
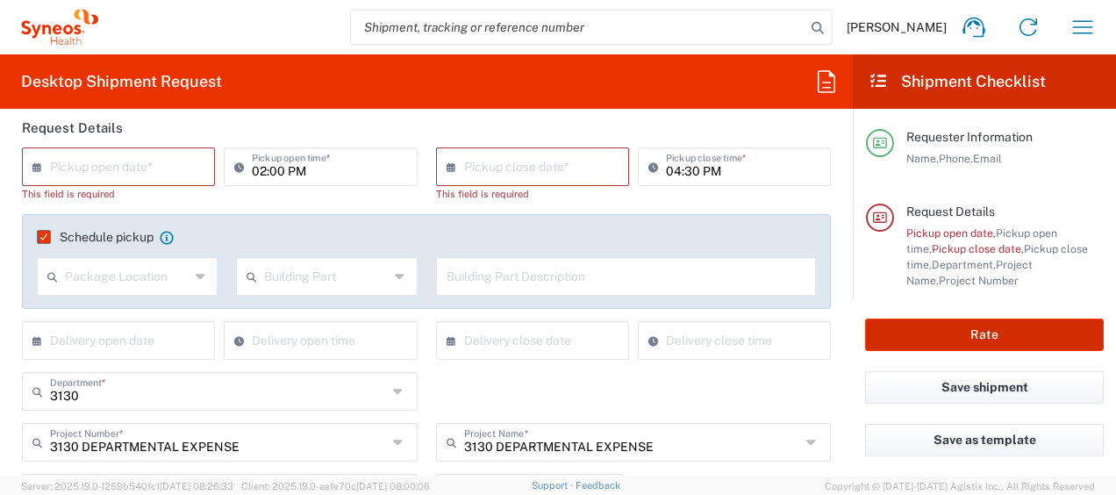
scroll to position [211, 0]
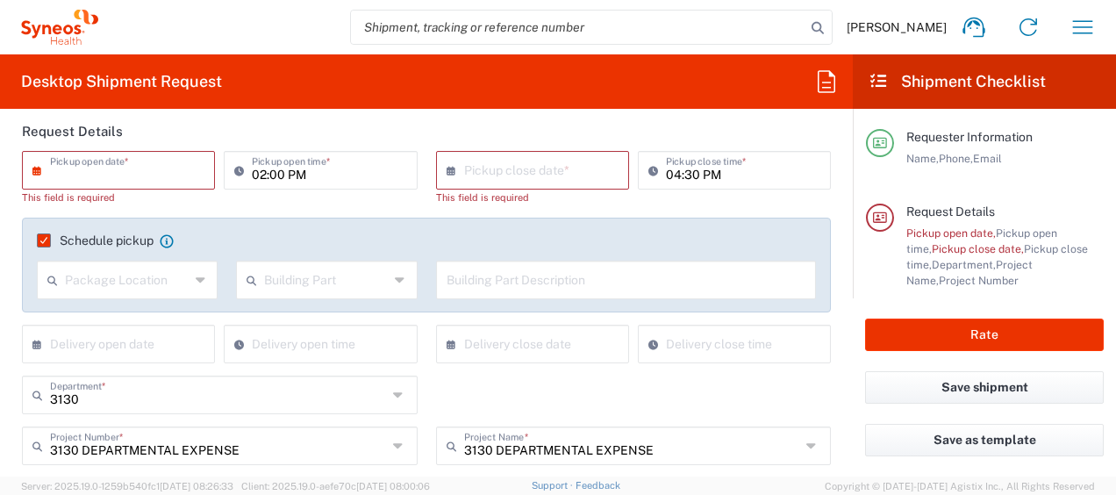
click at [156, 168] on input "text" at bounding box center [122, 169] width 145 height 31
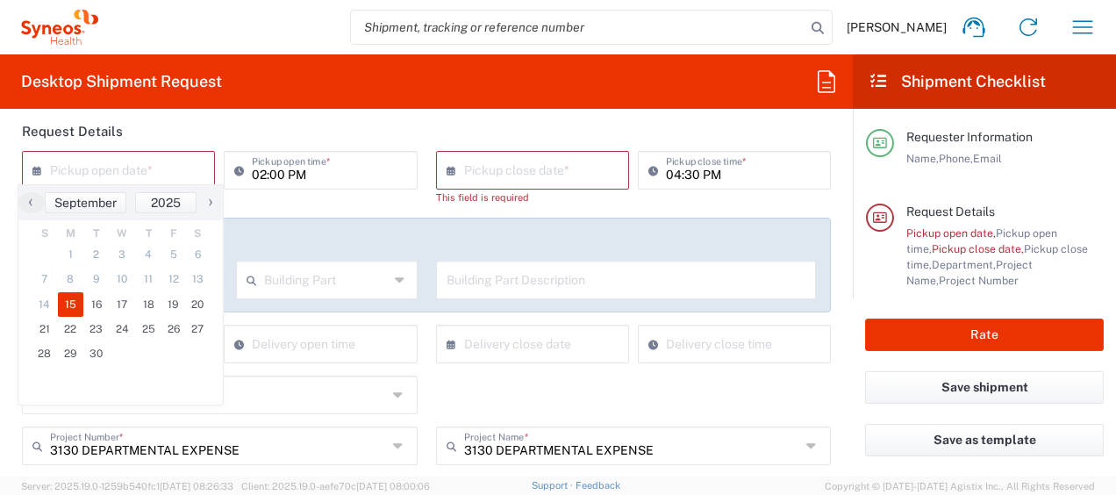
click at [72, 297] on span "15" at bounding box center [71, 304] width 26 height 25
type input "[DATE]"
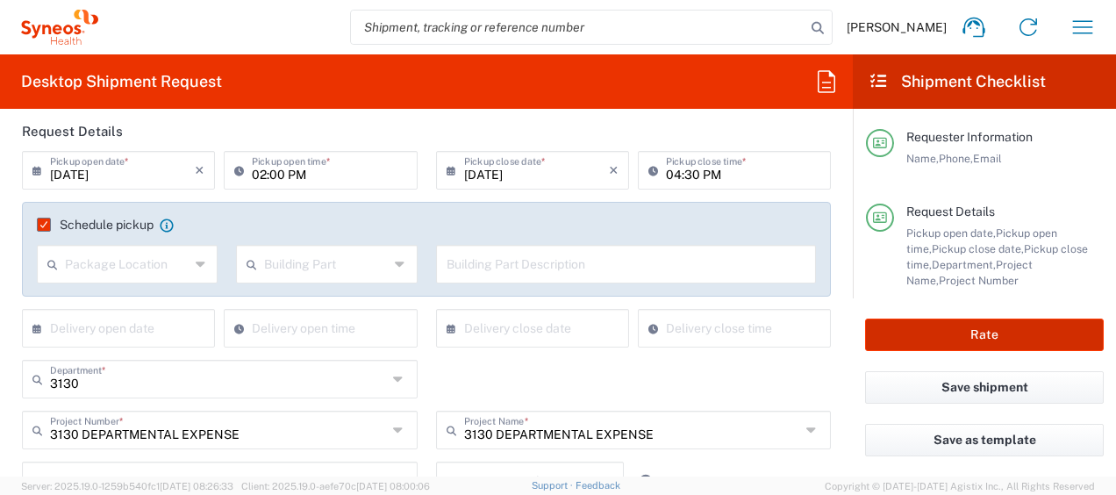
click at [1058, 332] on button "Rate" at bounding box center [984, 335] width 239 height 32
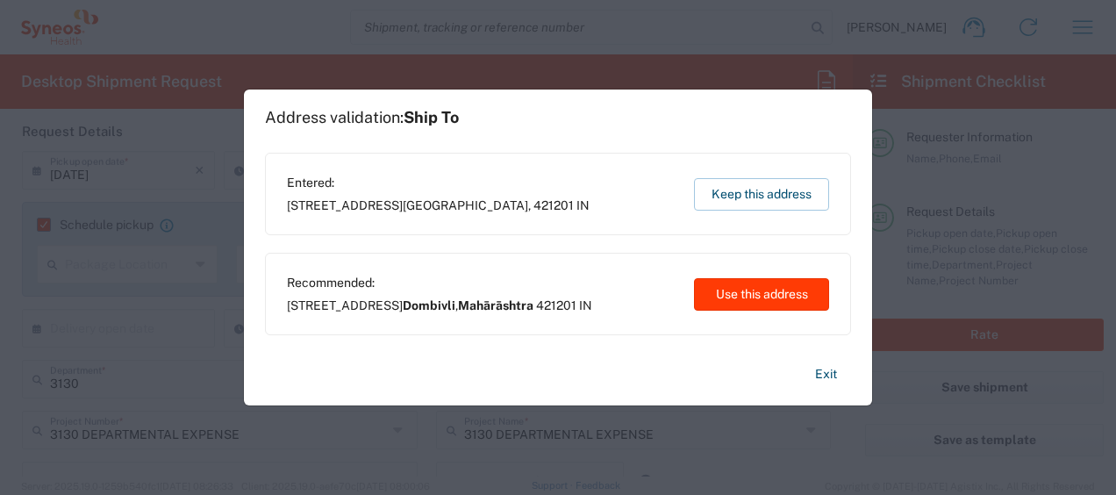
click at [737, 298] on button "Use this address" at bounding box center [761, 294] width 135 height 32
type input "Dombivli"
type input "Mahārāshtra"
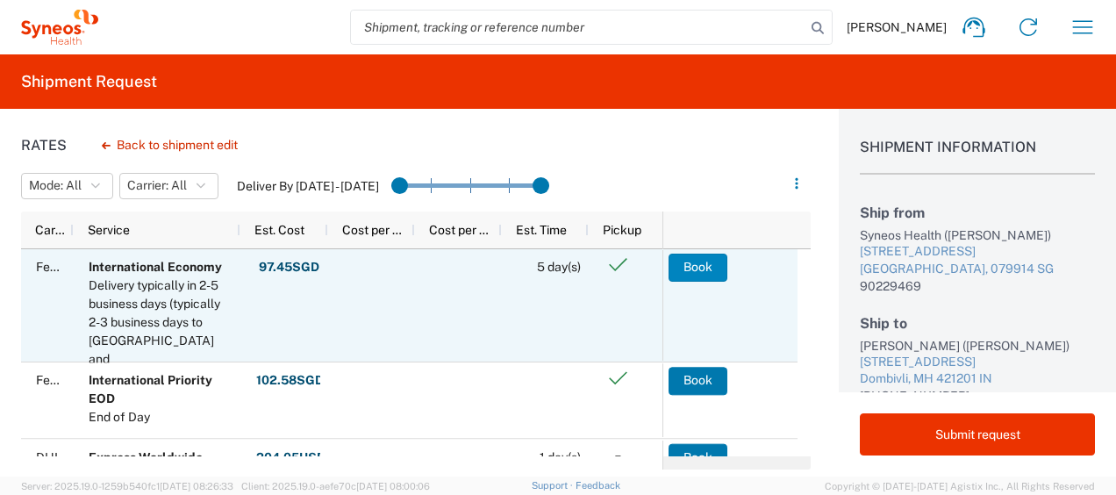
click at [691, 263] on button "Book" at bounding box center [698, 268] width 59 height 28
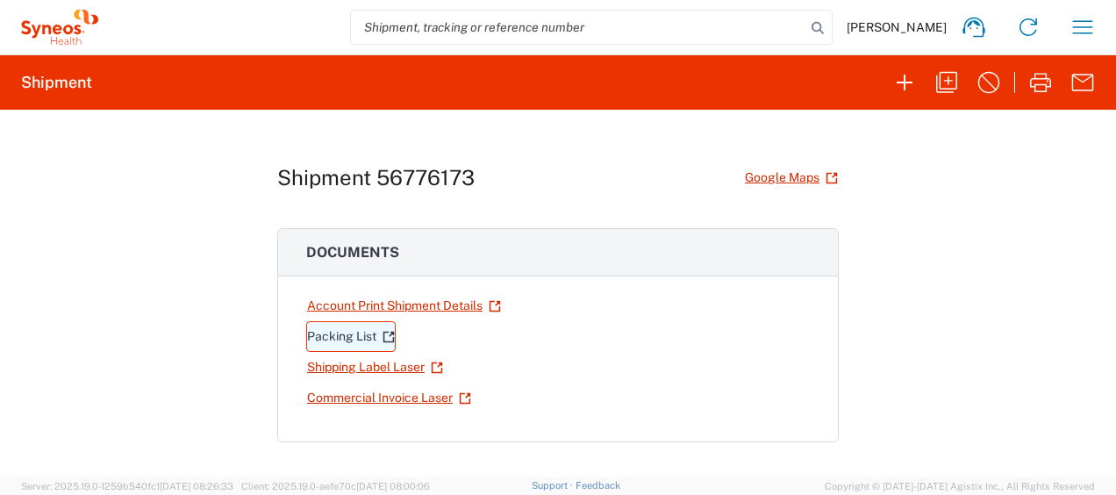
click at [364, 329] on link "Packing List" at bounding box center [351, 336] width 90 height 31
click at [372, 369] on link "Shipping Label Laser" at bounding box center [375, 367] width 138 height 31
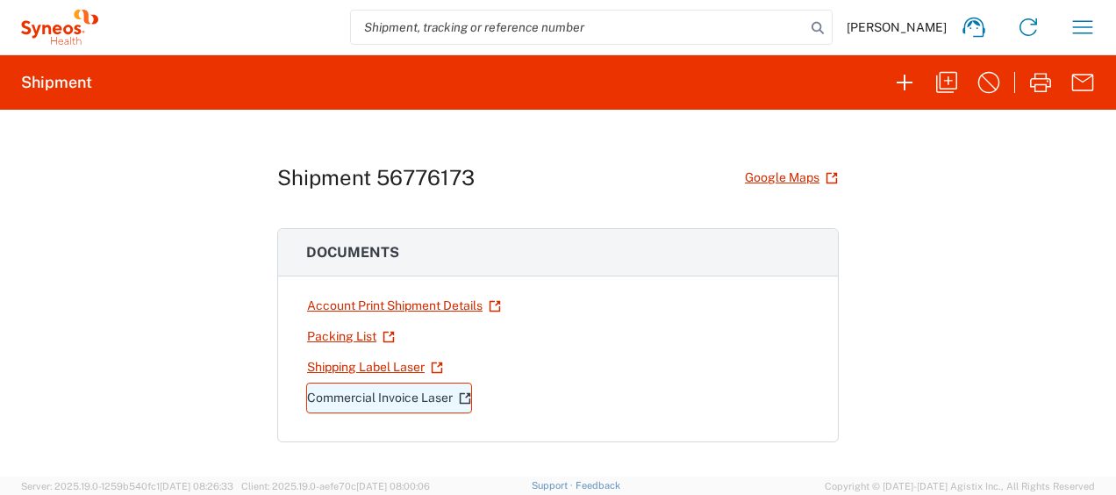
click at [391, 392] on link "Commercial Invoice Laser" at bounding box center [389, 398] width 166 height 31
click at [1093, 26] on icon "button" at bounding box center [1083, 27] width 28 height 28
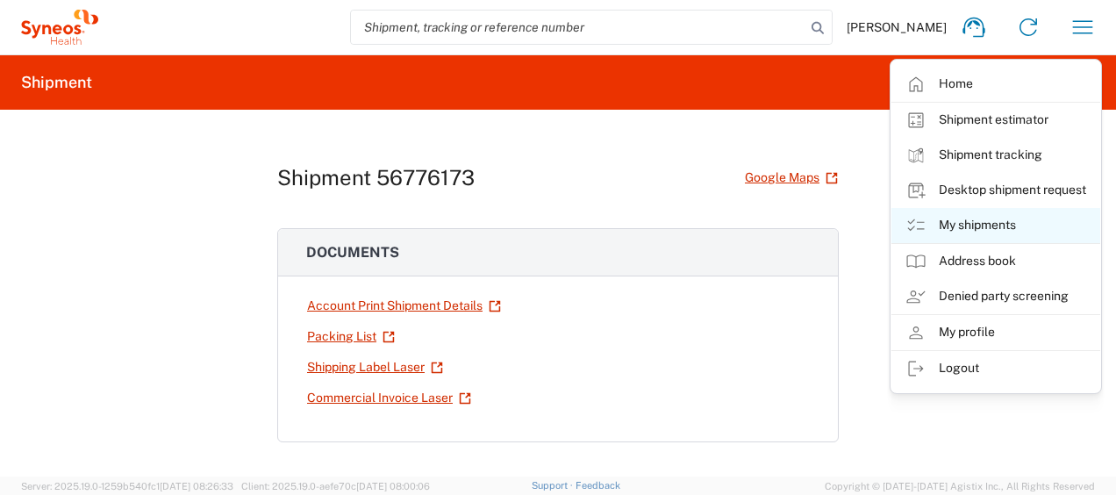
click at [990, 219] on link "My shipments" at bounding box center [996, 225] width 209 height 35
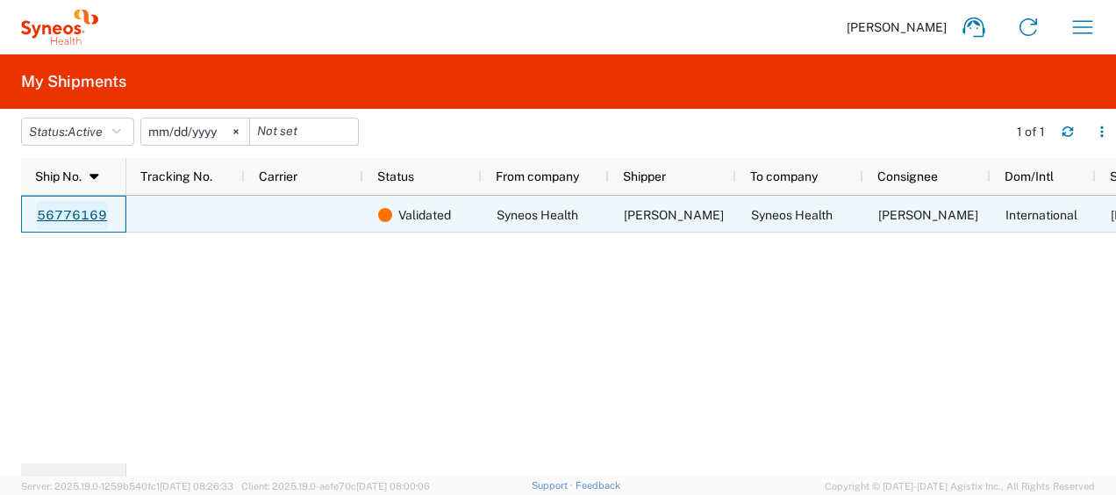
click at [60, 204] on link "56776169" at bounding box center [72, 216] width 72 height 28
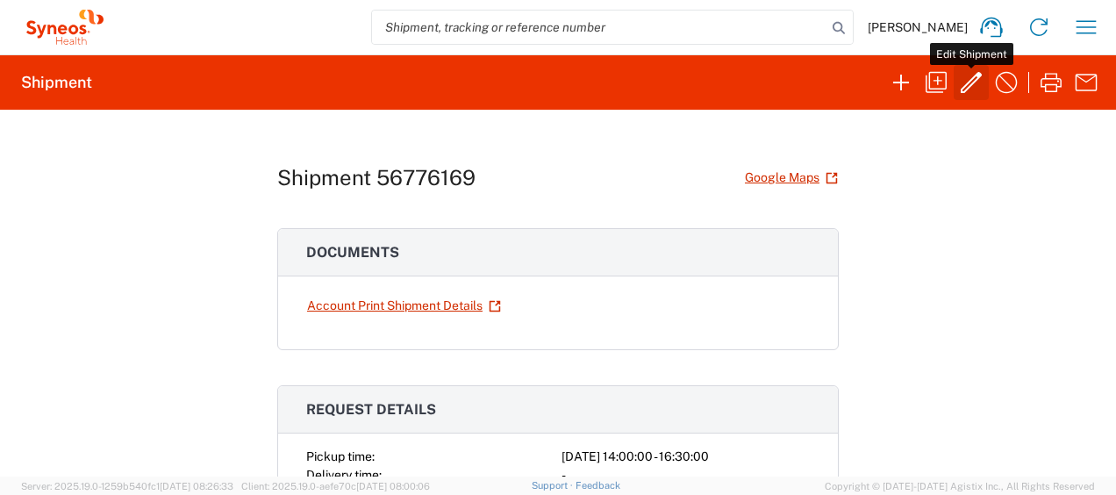
click at [980, 88] on icon "button" at bounding box center [971, 82] width 28 height 28
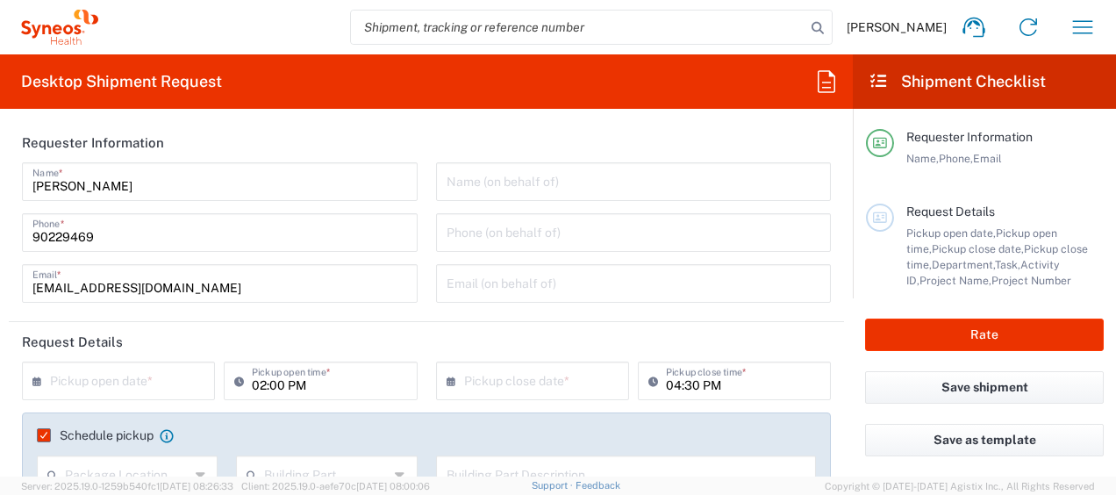
type input "3130 DEPARTMENTAL EXPENSE"
type input "3130"
type input "Medium Box"
type input "3130 DEPARTMENTAL EXPENSE"
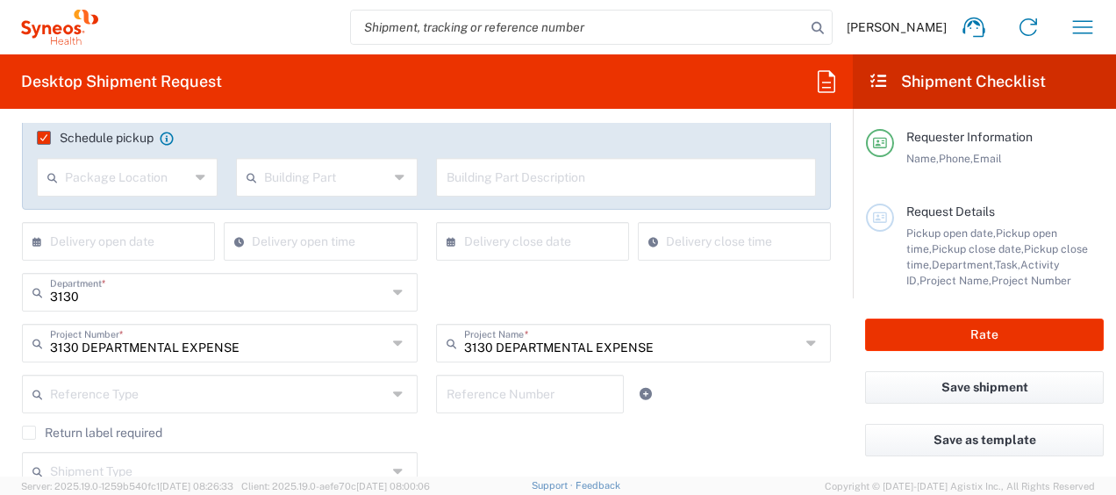
scroll to position [196, 0]
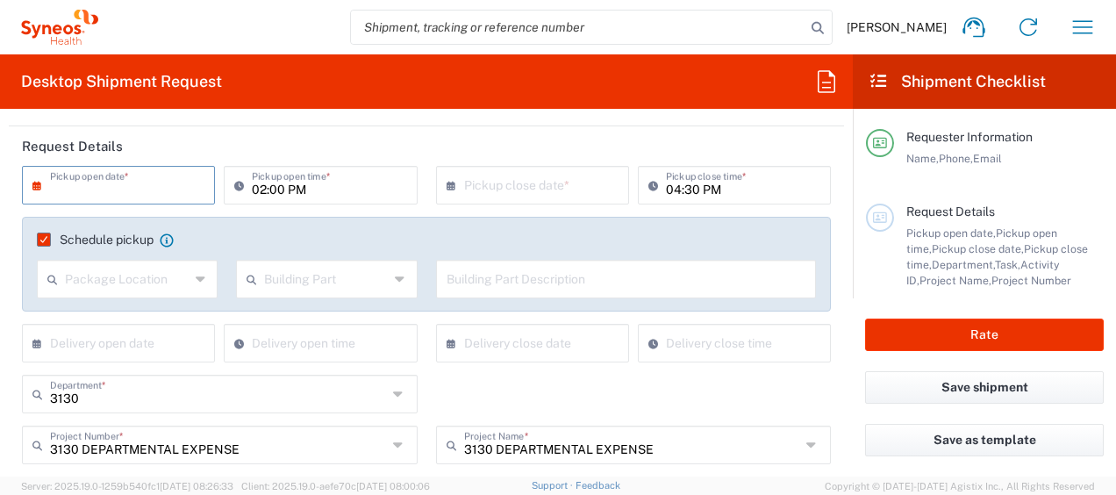
click at [104, 176] on input "text" at bounding box center [122, 183] width 145 height 31
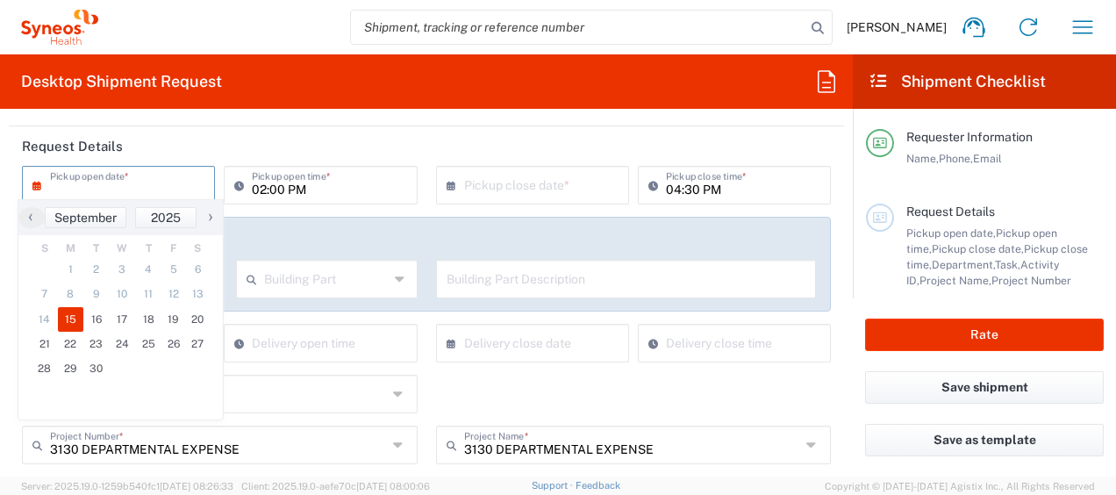
click at [68, 318] on span "15" at bounding box center [71, 319] width 26 height 25
type input "[DATE]"
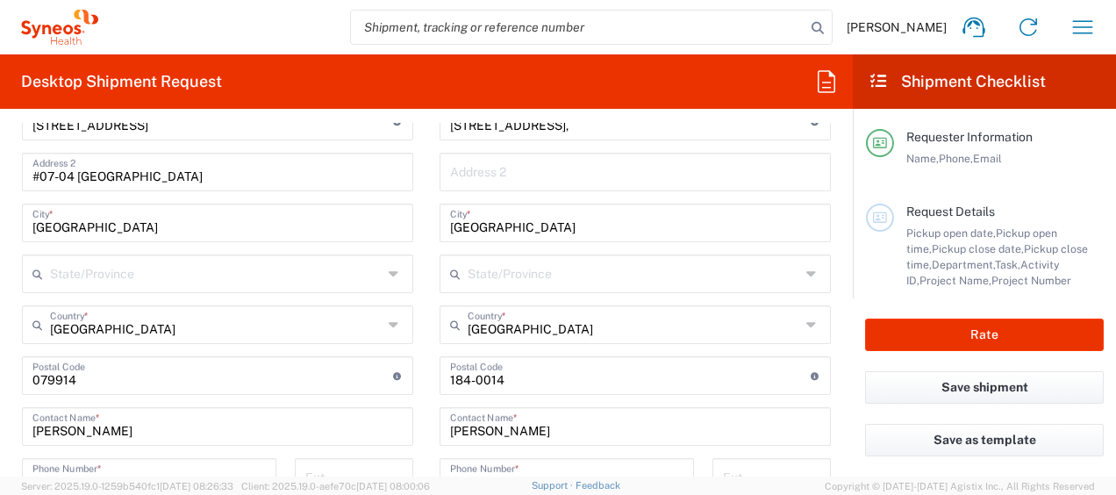
scroll to position [910, 0]
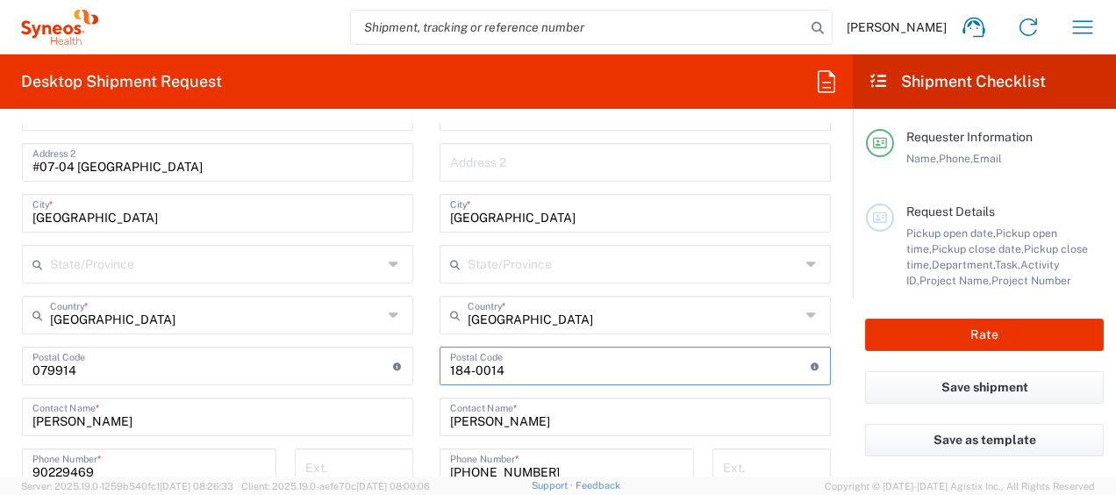
click at [469, 369] on input "undefined" at bounding box center [630, 364] width 361 height 31
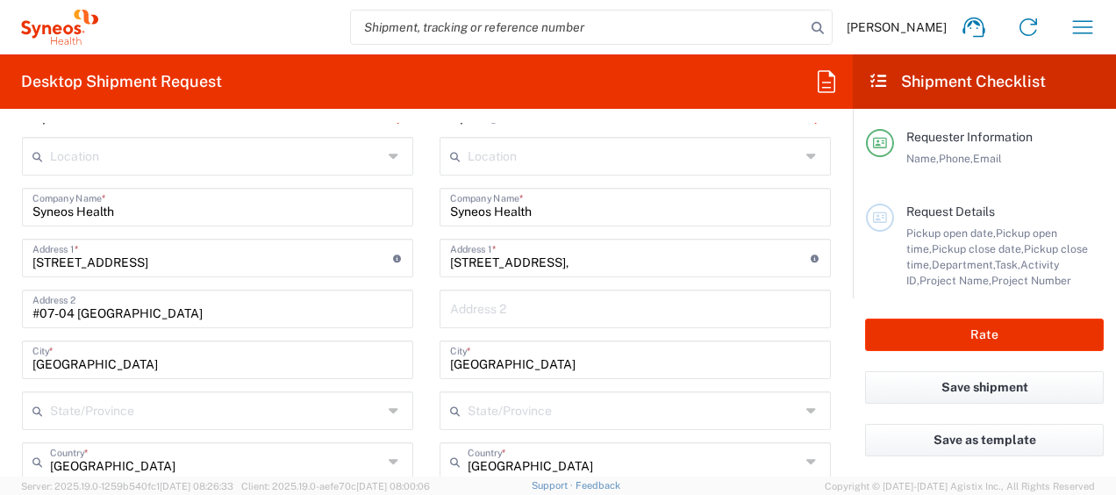
scroll to position [761, 0]
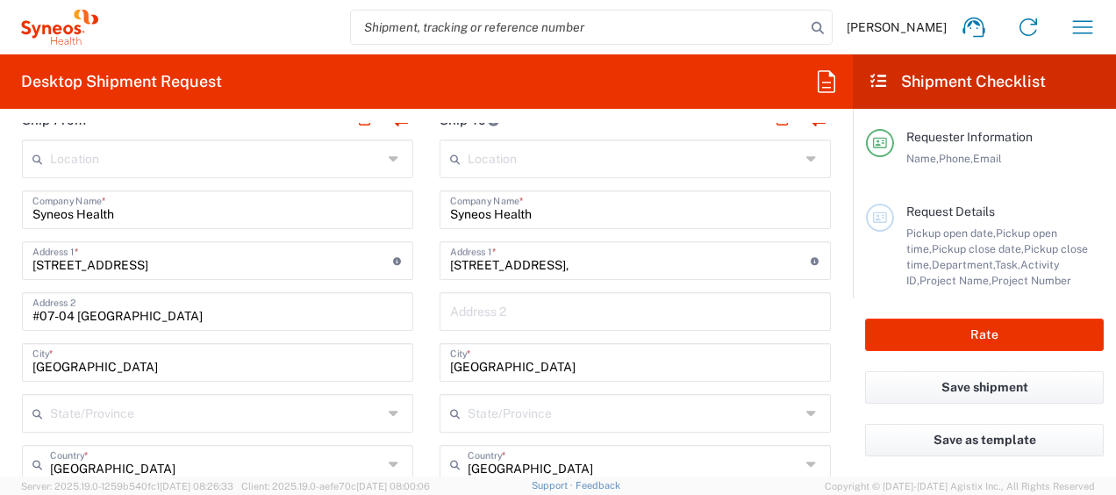
type input "1840014"
drag, startPoint x: 685, startPoint y: 269, endPoint x: 905, endPoint y: 285, distance: 220.0
click at [905, 285] on div "Desktop Shipment Request Requester Information [PERSON_NAME] Name * [PHONE_NUMB…" at bounding box center [558, 265] width 1116 height 422
click at [584, 298] on input "text" at bounding box center [635, 310] width 370 height 31
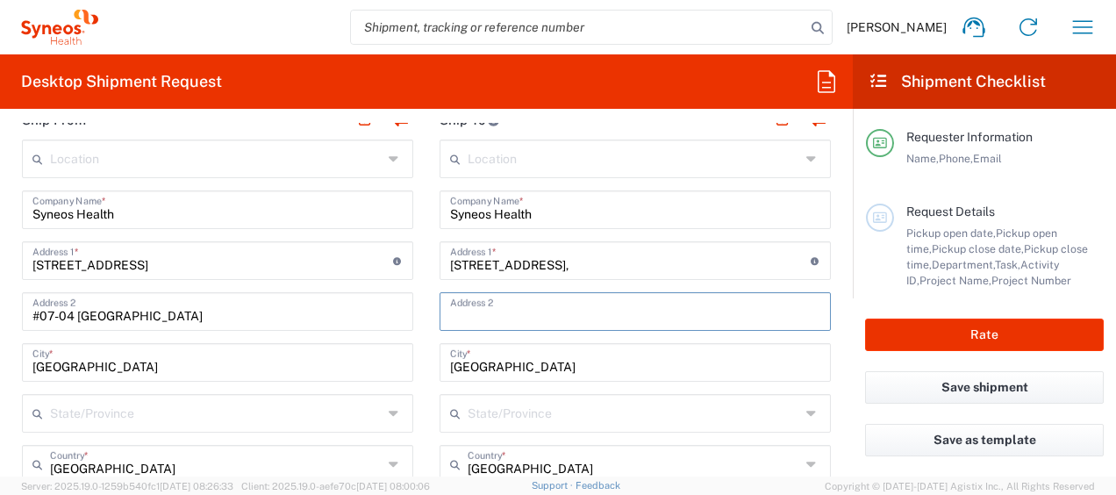
paste input "Kokubunji-shi"
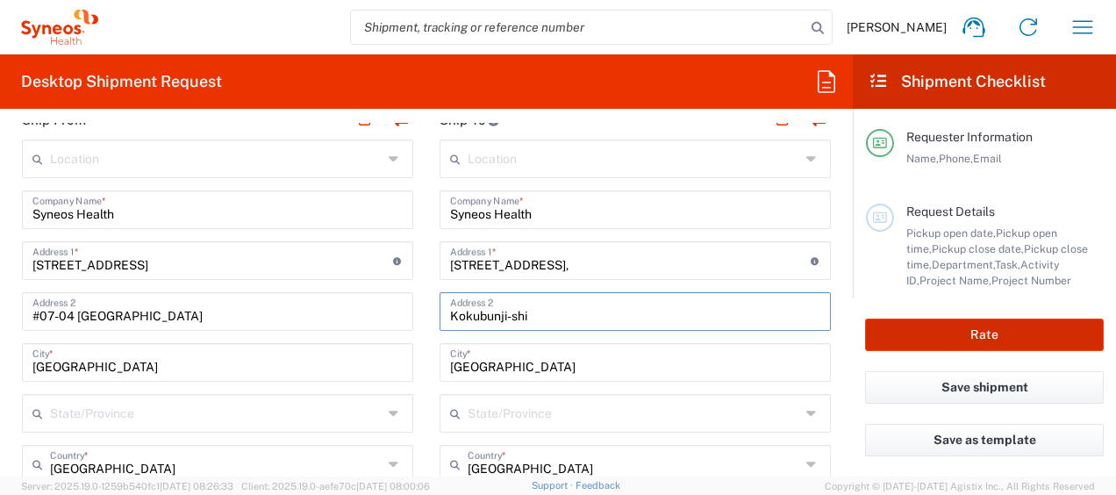
type input "Kokubunji-shi"
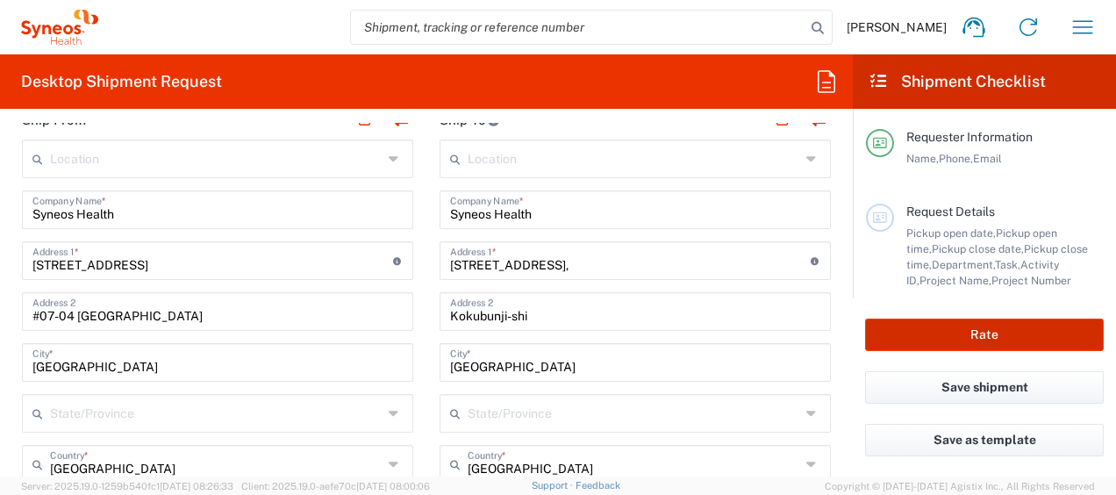
click at [949, 338] on button "Rate" at bounding box center [984, 335] width 239 height 32
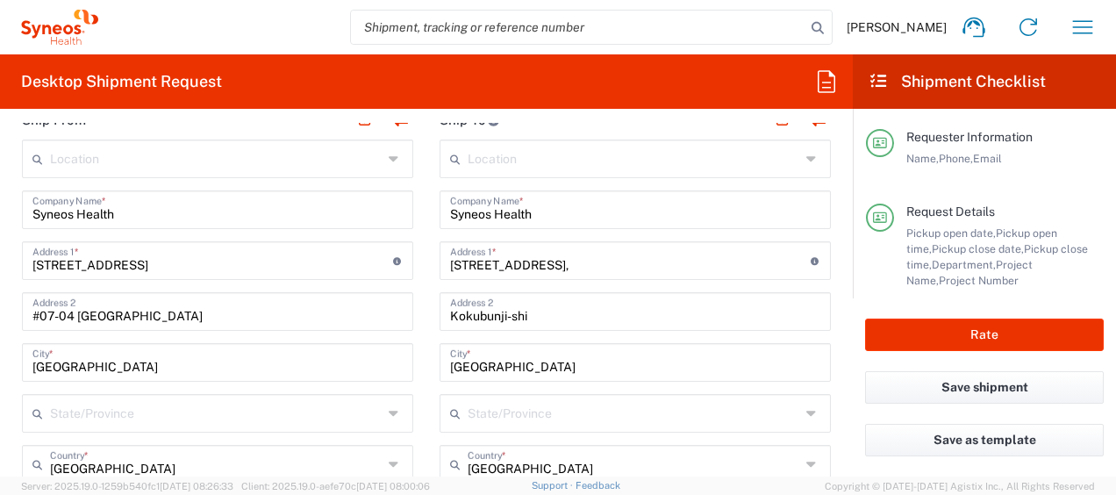
click at [949, 313] on div "Rate" at bounding box center [984, 334] width 263 height 73
click at [937, 333] on button "Rate" at bounding box center [984, 335] width 239 height 32
drag, startPoint x: 937, startPoint y: 333, endPoint x: 750, endPoint y: 299, distance: 189.9
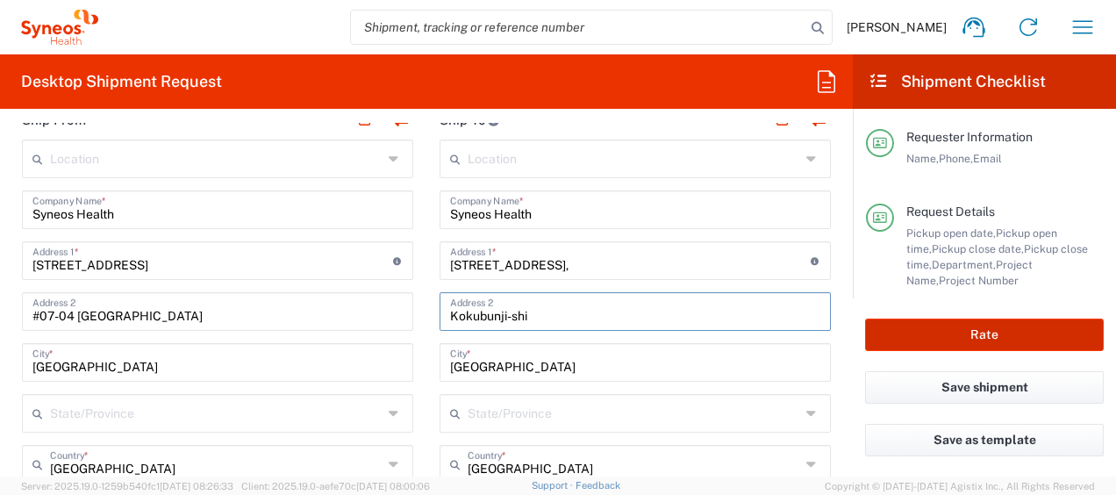
click at [935, 342] on button "Rate" at bounding box center [984, 335] width 239 height 32
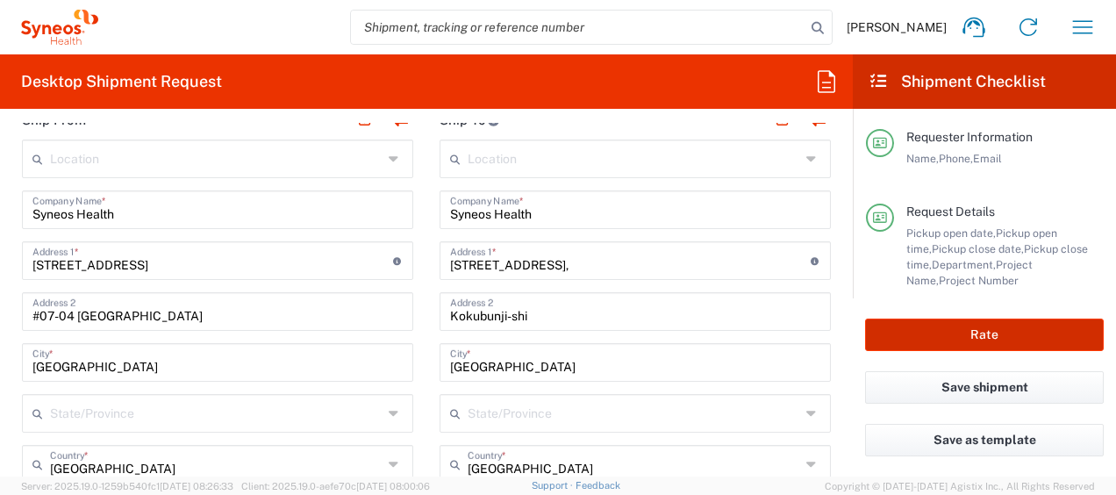
click at [935, 342] on button "Rate" at bounding box center [984, 335] width 239 height 32
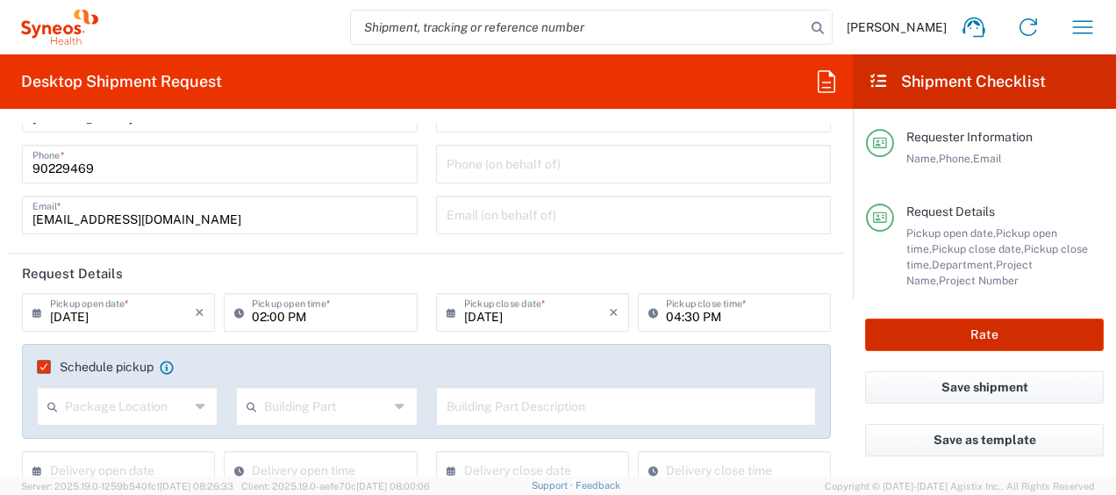
scroll to position [61, 0]
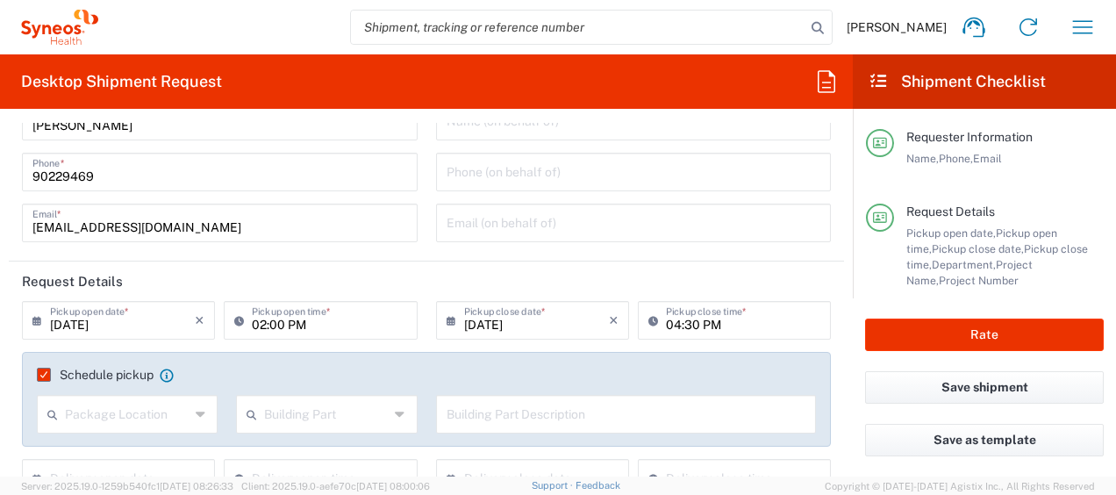
click at [648, 333] on icon at bounding box center [657, 320] width 18 height 28
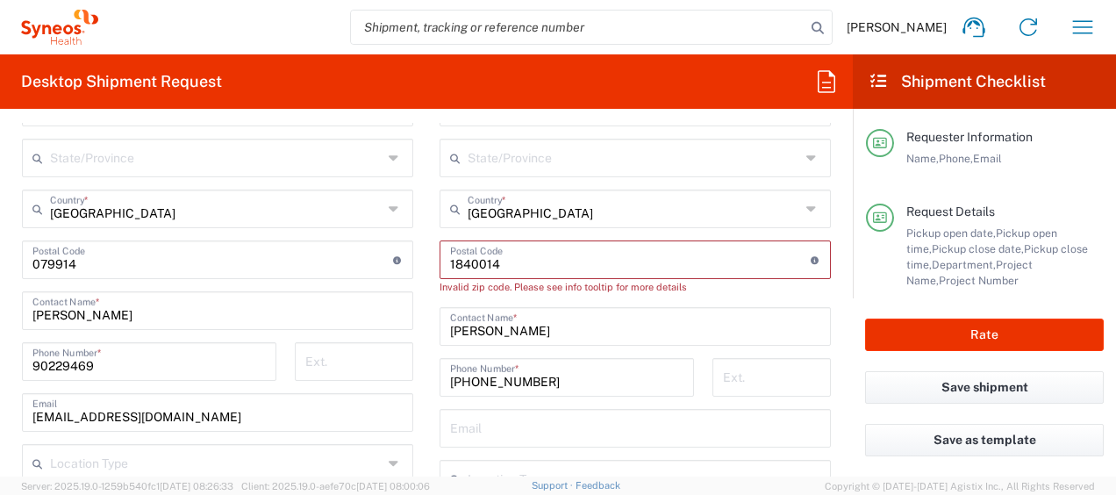
scroll to position [1006, 0]
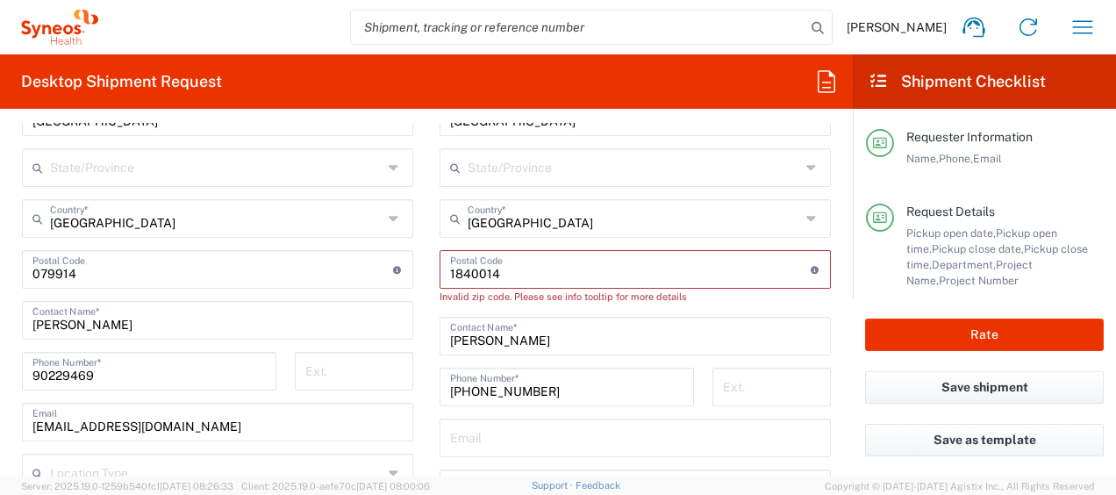
click at [460, 274] on input "undefined" at bounding box center [630, 268] width 361 height 31
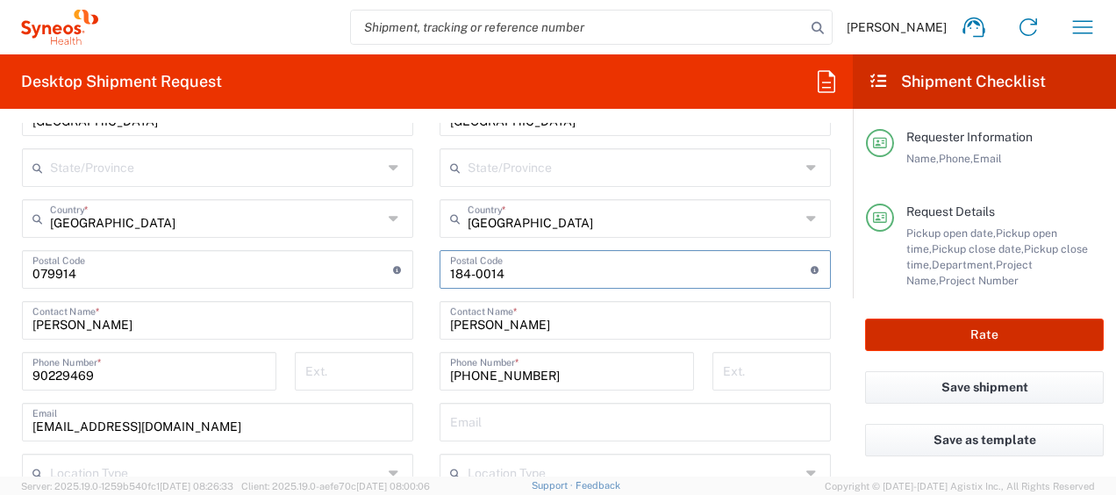
type input "184-0014"
click at [976, 343] on button "Rate" at bounding box center [984, 335] width 239 height 32
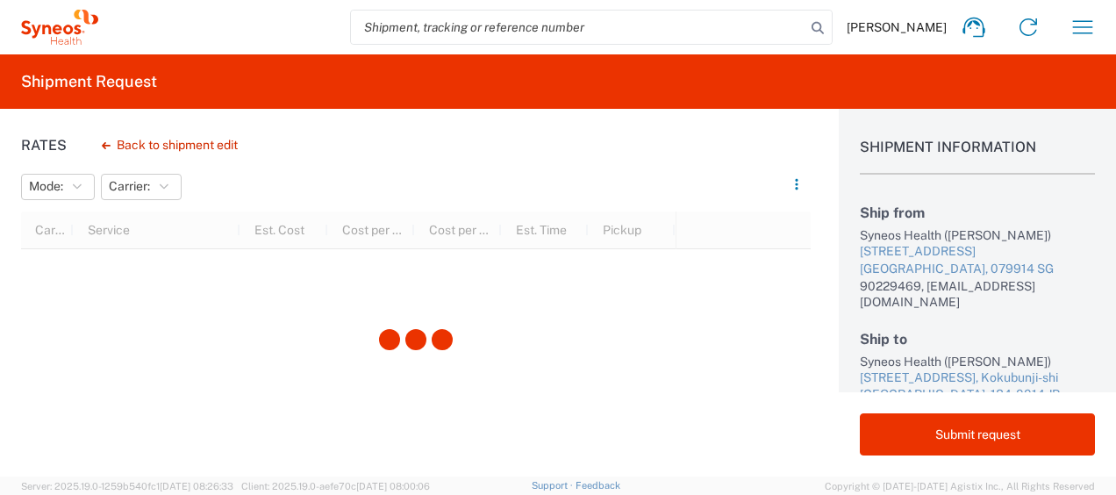
click at [437, 237] on div at bounding box center [416, 340] width 790 height 258
drag, startPoint x: 437, startPoint y: 237, endPoint x: 300, endPoint y: 179, distance: 148.6
click at [300, 179] on agx-table-filter-chips "Mode: No Results Found Carrier: No Results Found" at bounding box center [399, 193] width 756 height 39
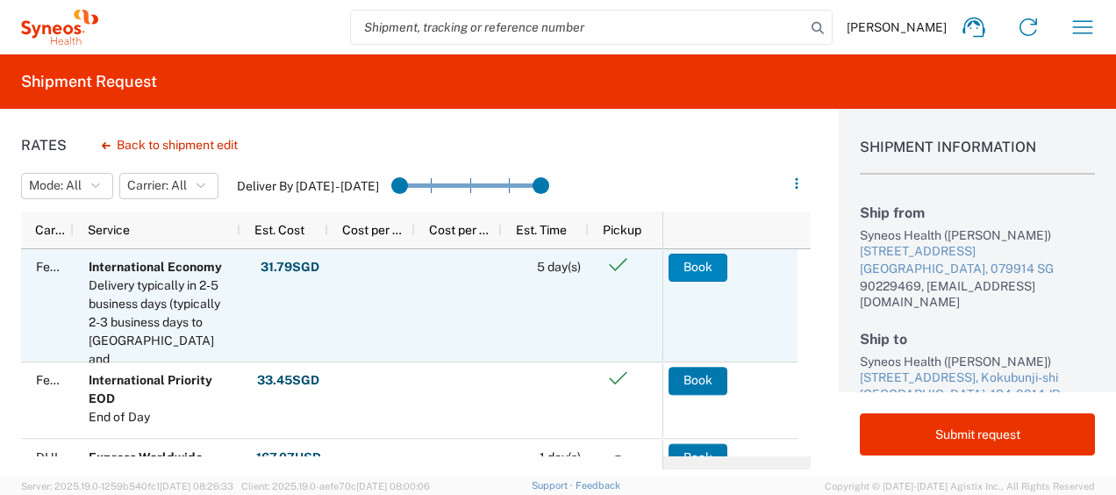
click at [702, 267] on button "Book" at bounding box center [698, 268] width 59 height 28
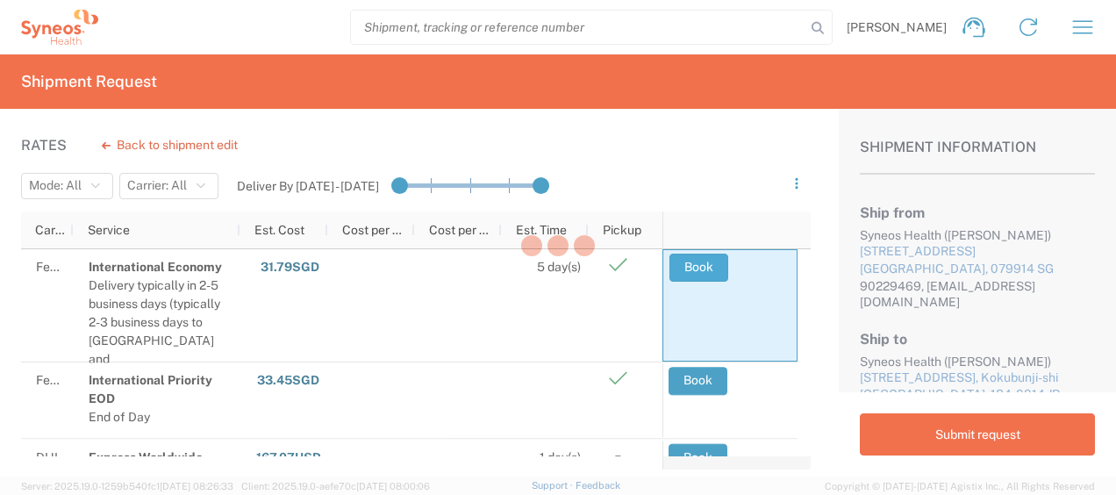
click at [702, 267] on div at bounding box center [558, 247] width 1116 height 495
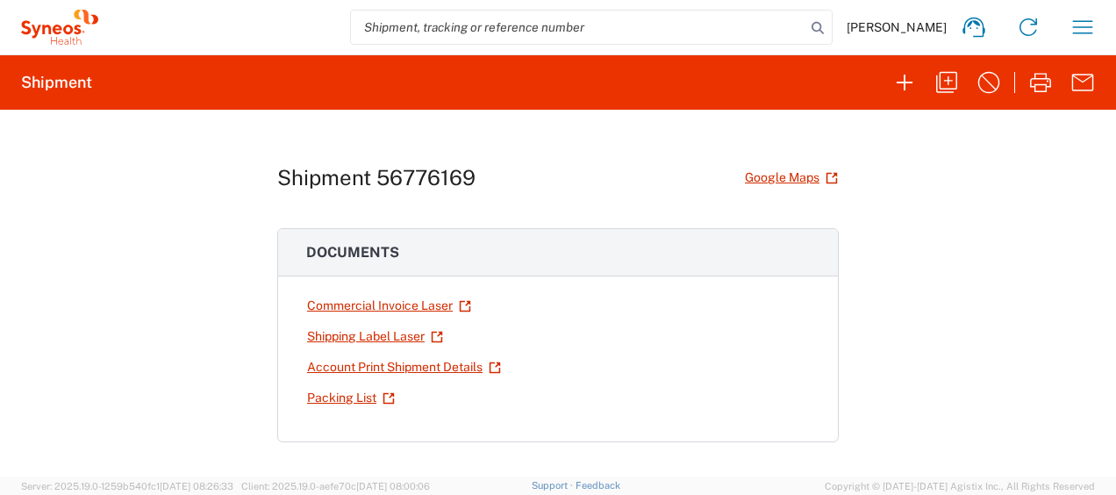
click at [47, 309] on div "Shipment 56776169 Google Maps Documents Commercial Invoice Laser Shipping Label…" at bounding box center [558, 293] width 1116 height 367
click at [404, 302] on link "Commercial Invoice Laser" at bounding box center [389, 305] width 166 height 31
click at [358, 340] on link "Shipping Label Laser" at bounding box center [375, 336] width 138 height 31
click at [350, 383] on link "Packing List" at bounding box center [351, 398] width 90 height 31
